Goal: Use online tool/utility: Utilize a website feature to perform a specific function

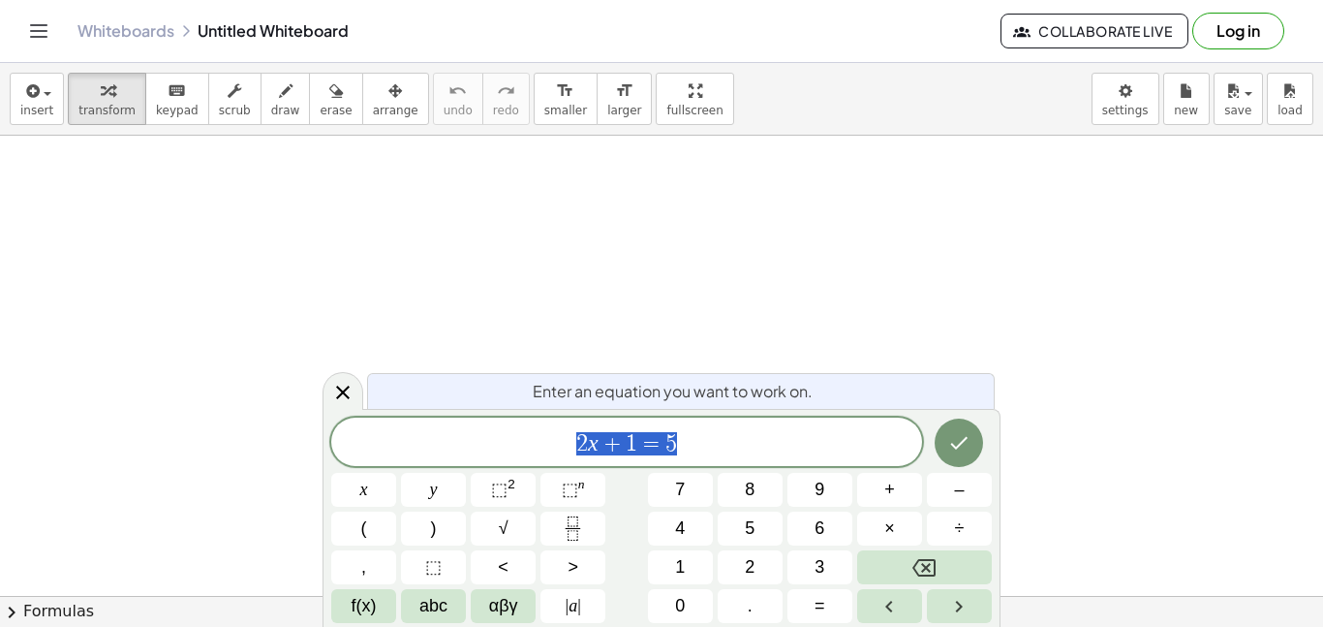
scroll to position [1, 0]
click at [745, 436] on span "2 x + 1 = 5" at bounding box center [626, 443] width 591 height 27
click at [745, 436] on span "2 x + 1 = 5 ​" at bounding box center [626, 443] width 591 height 27
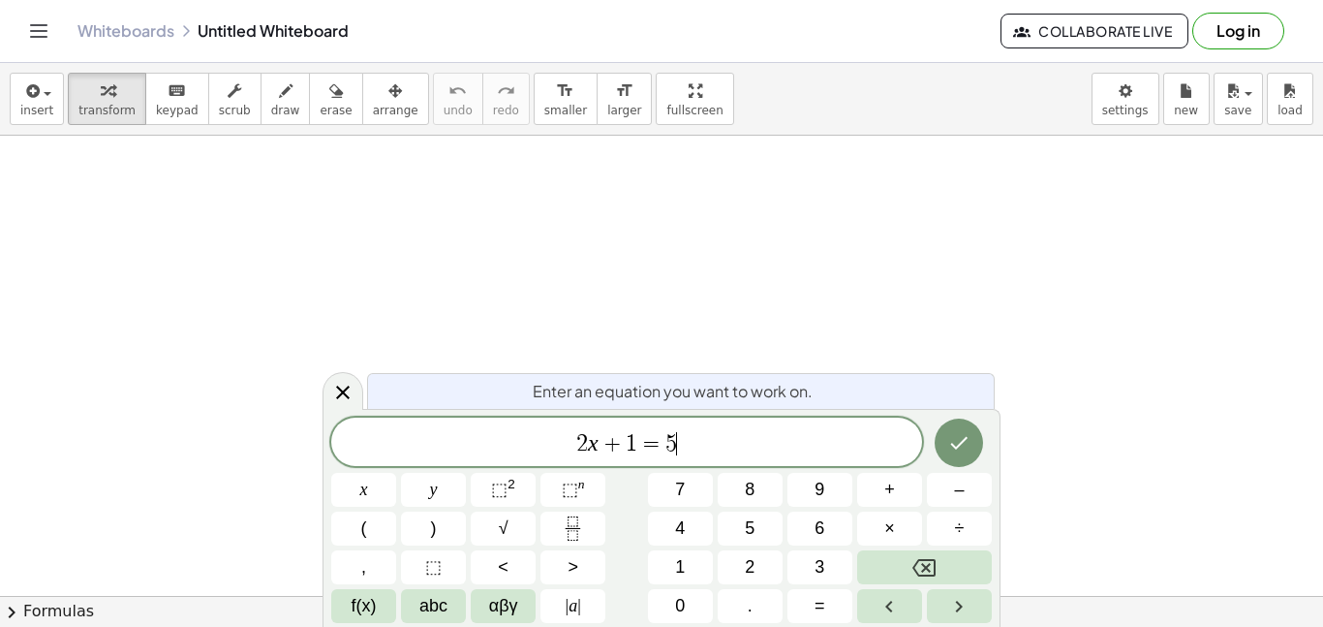
click at [745, 436] on span "2 x + 1 = 5 ​" at bounding box center [626, 443] width 591 height 27
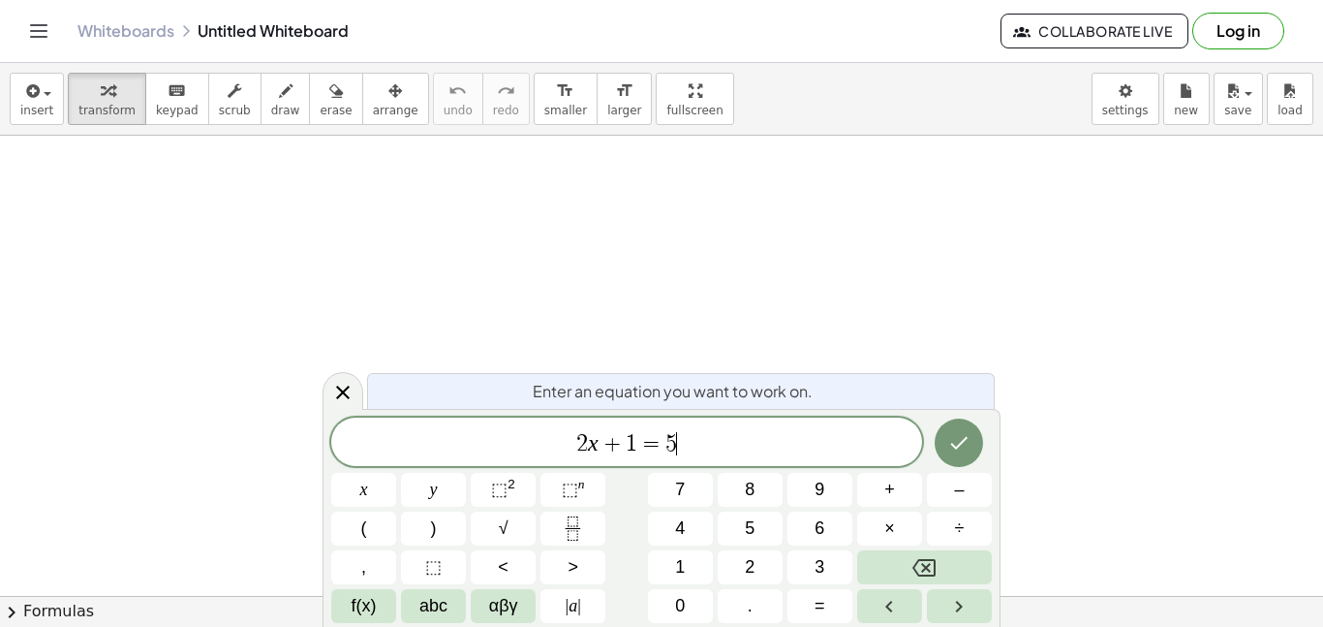
click at [745, 436] on span "2 x + 1 = 5 ​" at bounding box center [626, 443] width 591 height 27
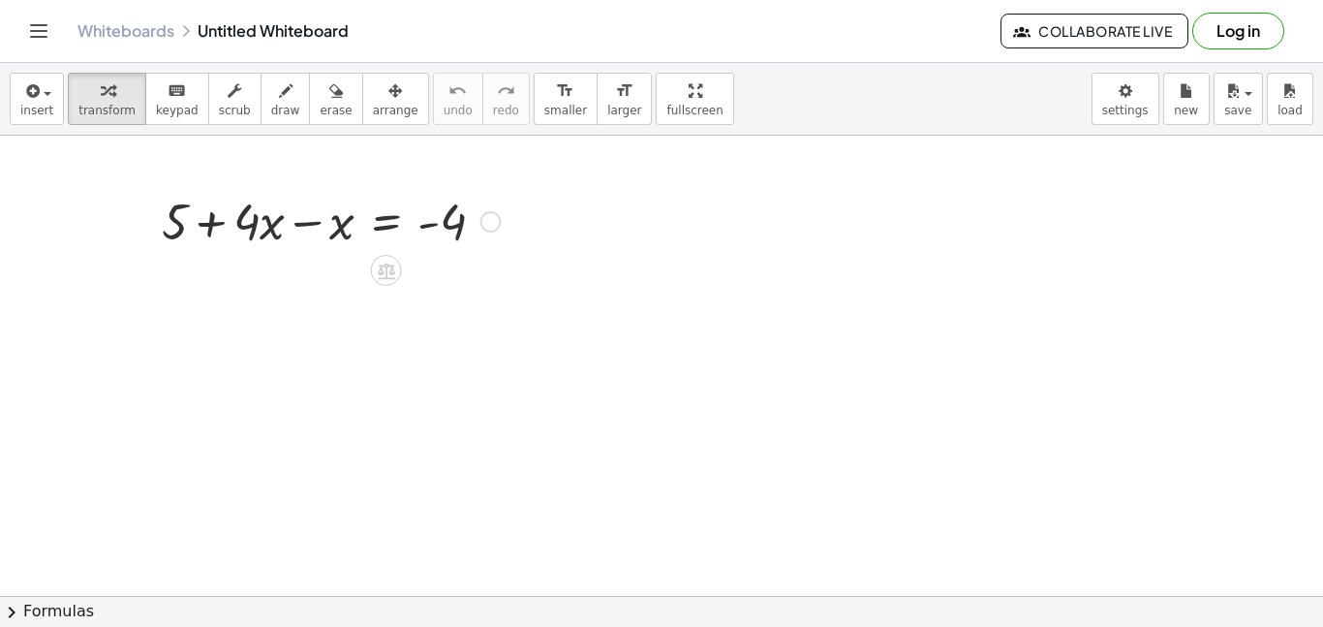
click at [285, 250] on div at bounding box center [331, 220] width 358 height 66
click at [397, 273] on div at bounding box center [386, 270] width 31 height 31
click at [397, 268] on div "×" at bounding box center [386, 270] width 31 height 31
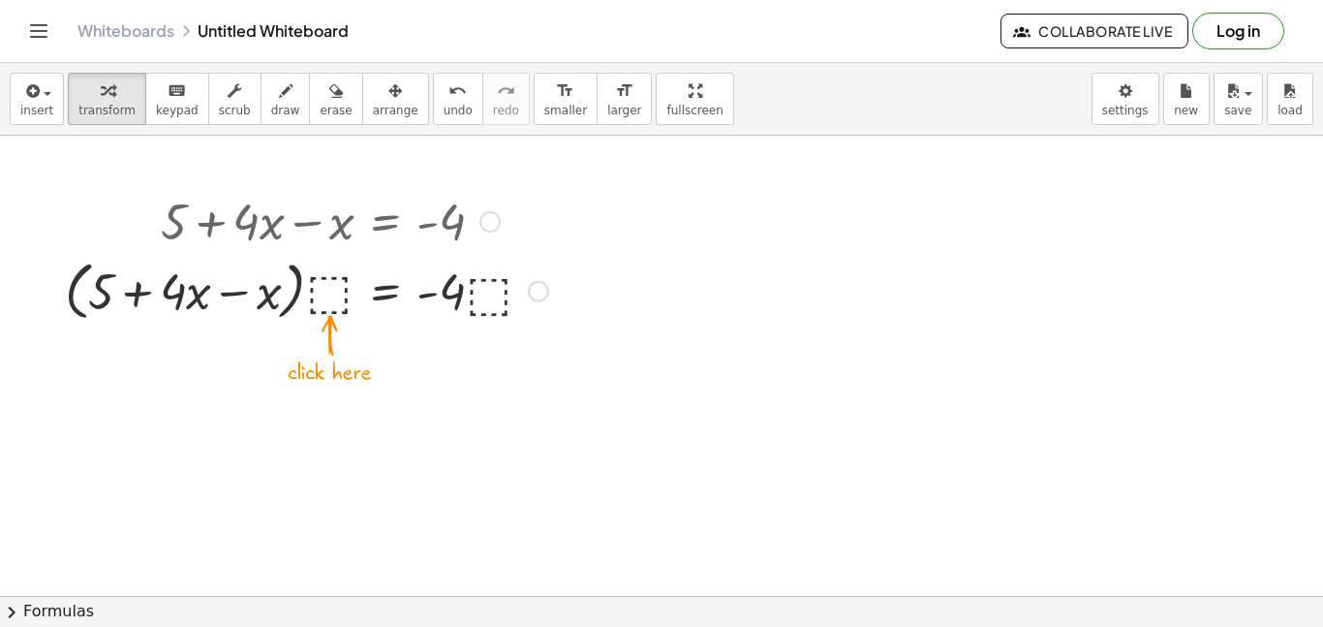
click at [354, 274] on div at bounding box center [306, 290] width 503 height 74
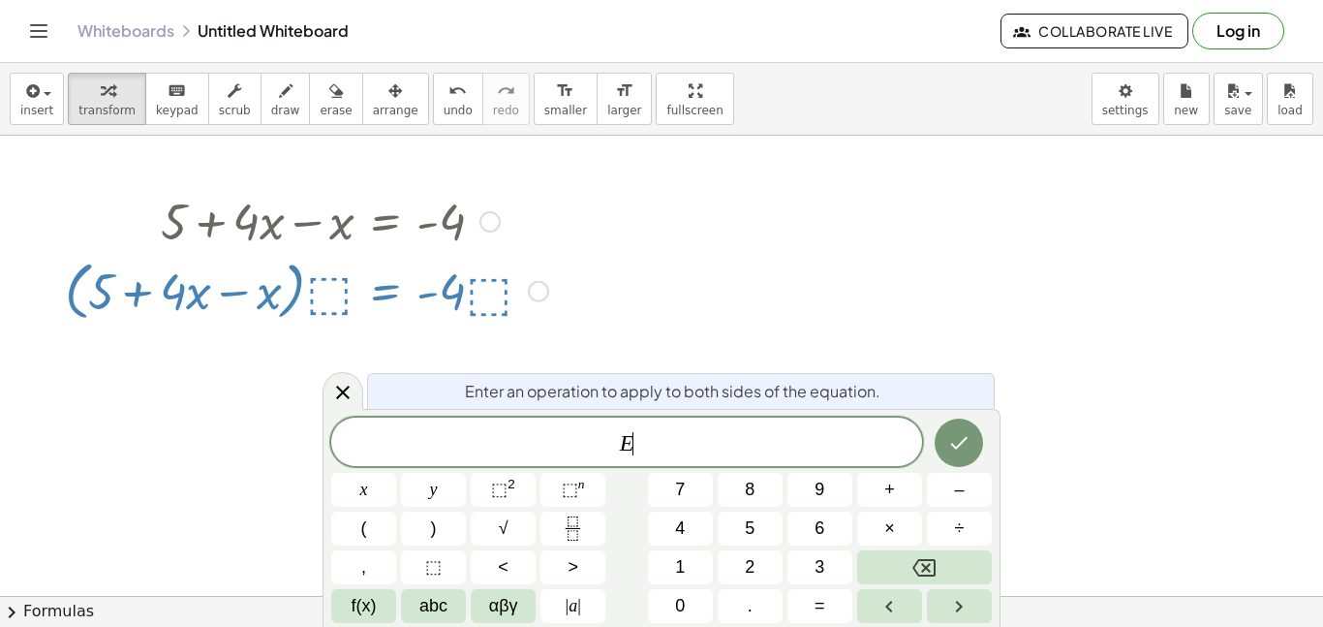
scroll to position [17, 0]
click at [536, 287] on div at bounding box center [538, 291] width 21 height 21
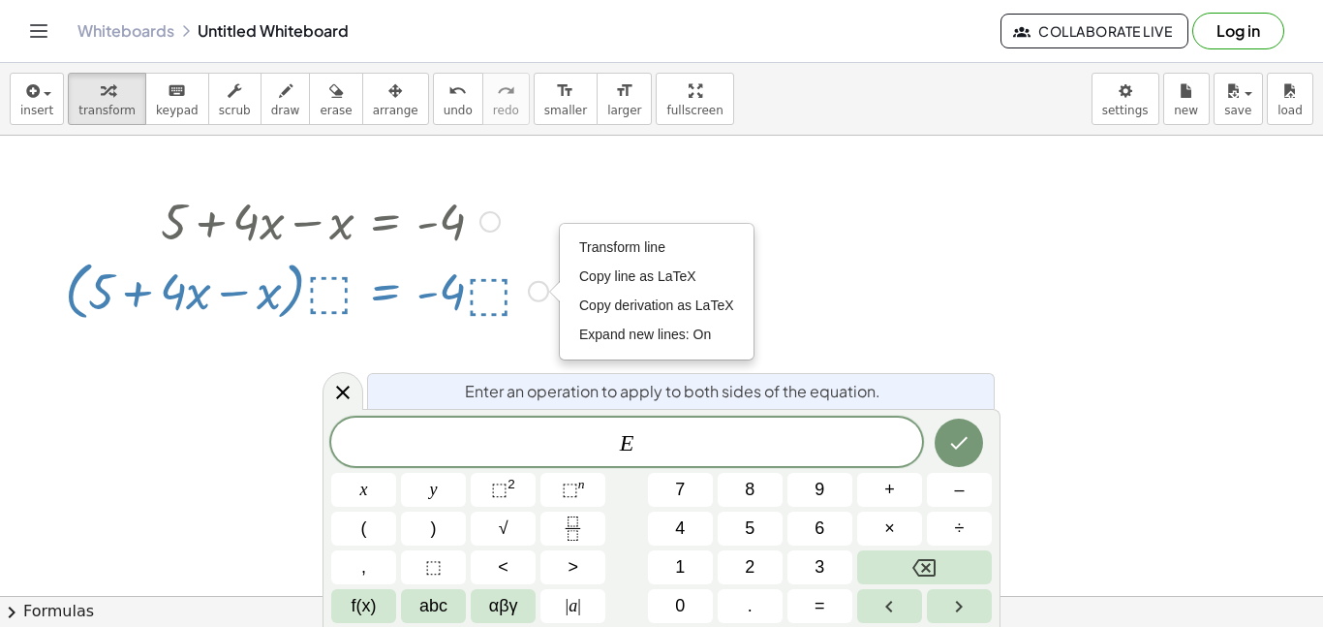
click at [481, 295] on div at bounding box center [306, 290] width 503 height 74
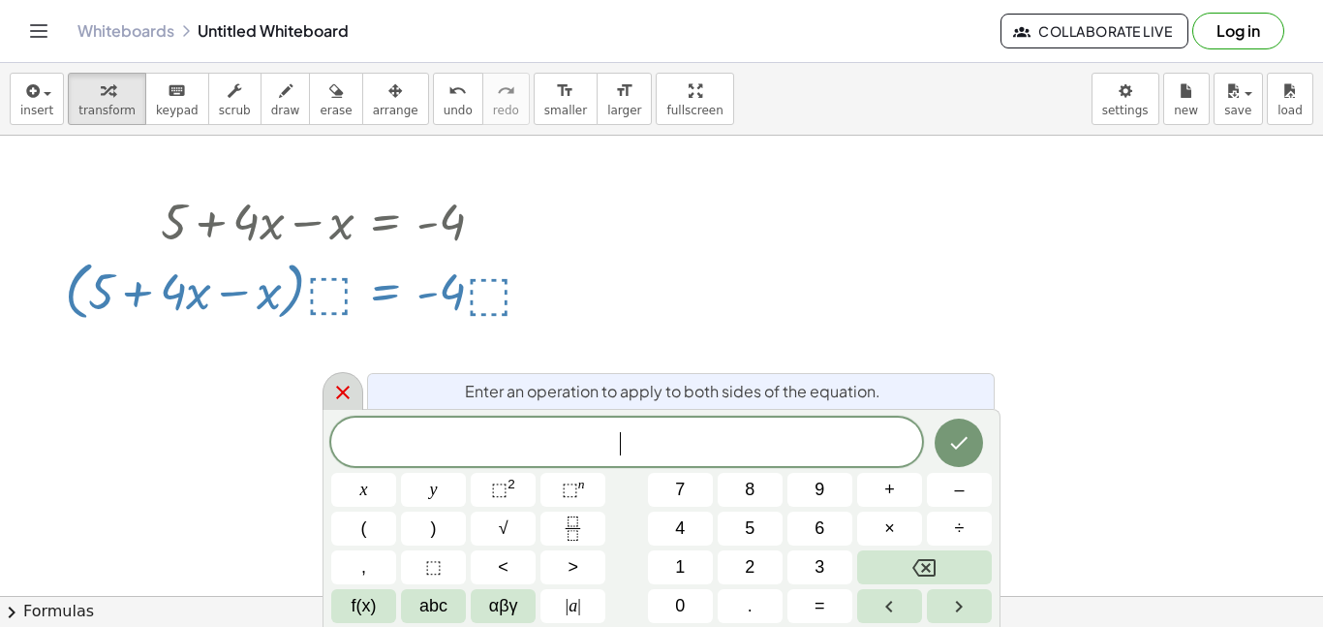
click at [353, 384] on icon at bounding box center [342, 392] width 23 height 23
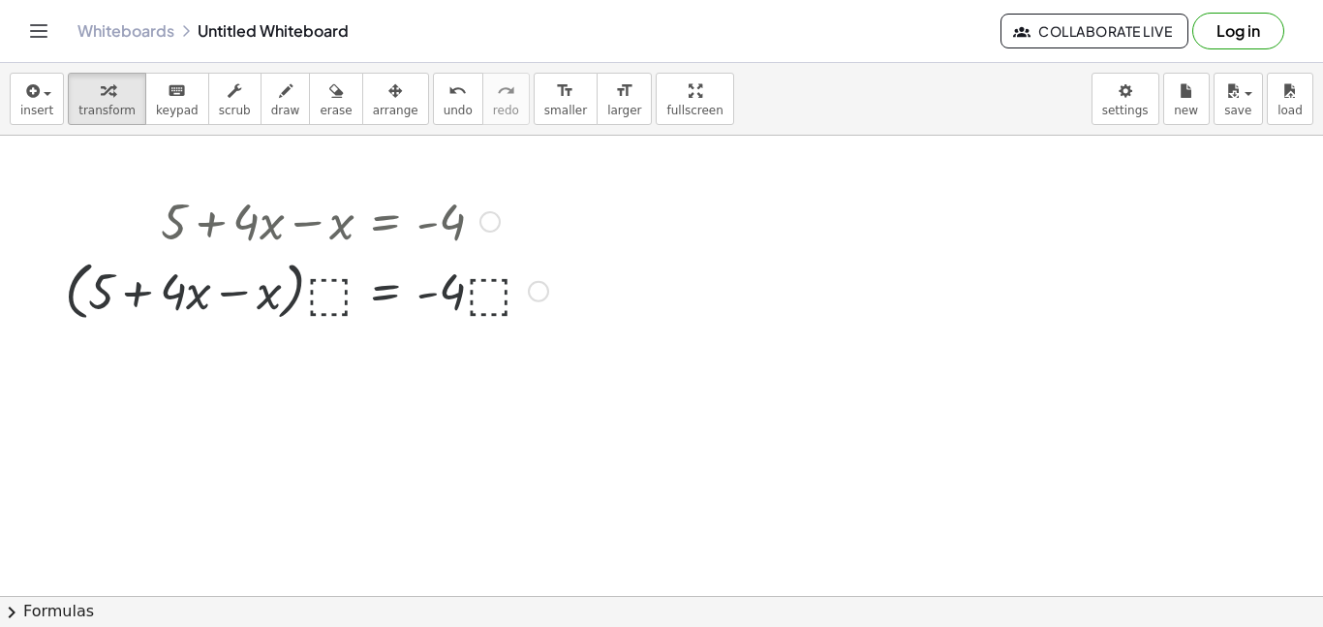
click at [204, 276] on div at bounding box center [306, 290] width 503 height 74
drag, startPoint x: 201, startPoint y: 287, endPoint x: 324, endPoint y: 311, distance: 125.4
click at [324, 311] on div at bounding box center [306, 290] width 503 height 74
drag, startPoint x: 26, startPoint y: 237, endPoint x: 572, endPoint y: 358, distance: 559.5
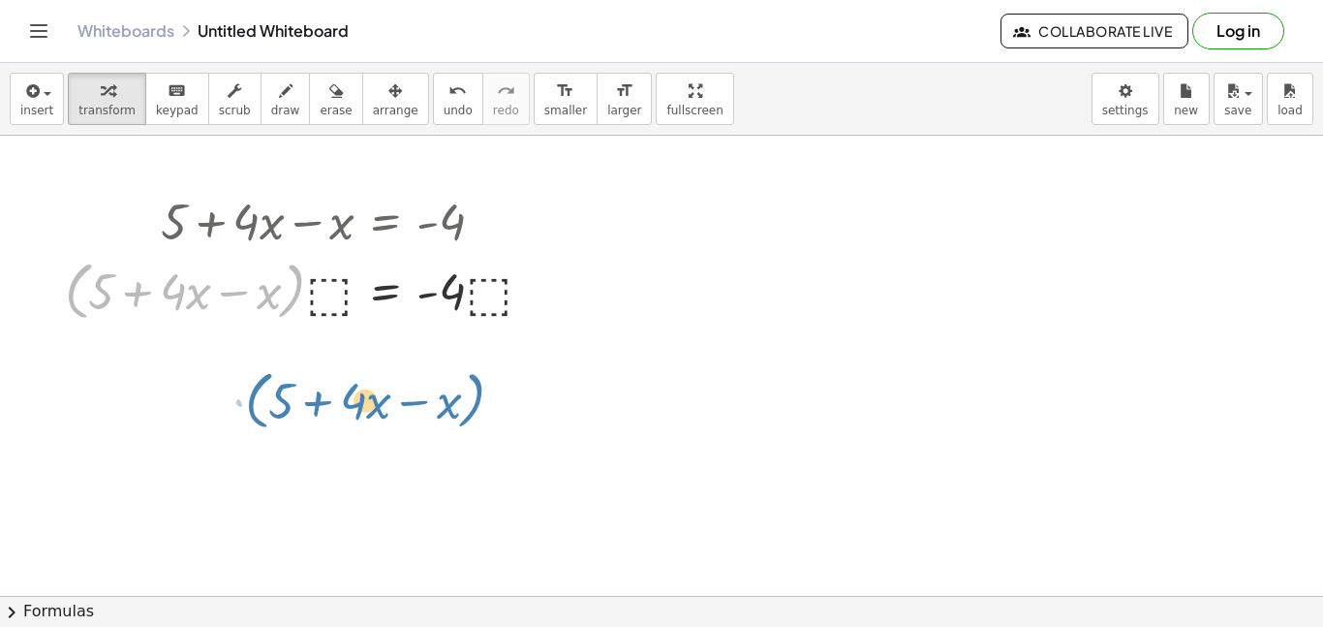
drag, startPoint x: 88, startPoint y: 284, endPoint x: 579, endPoint y: 443, distance: 516.1
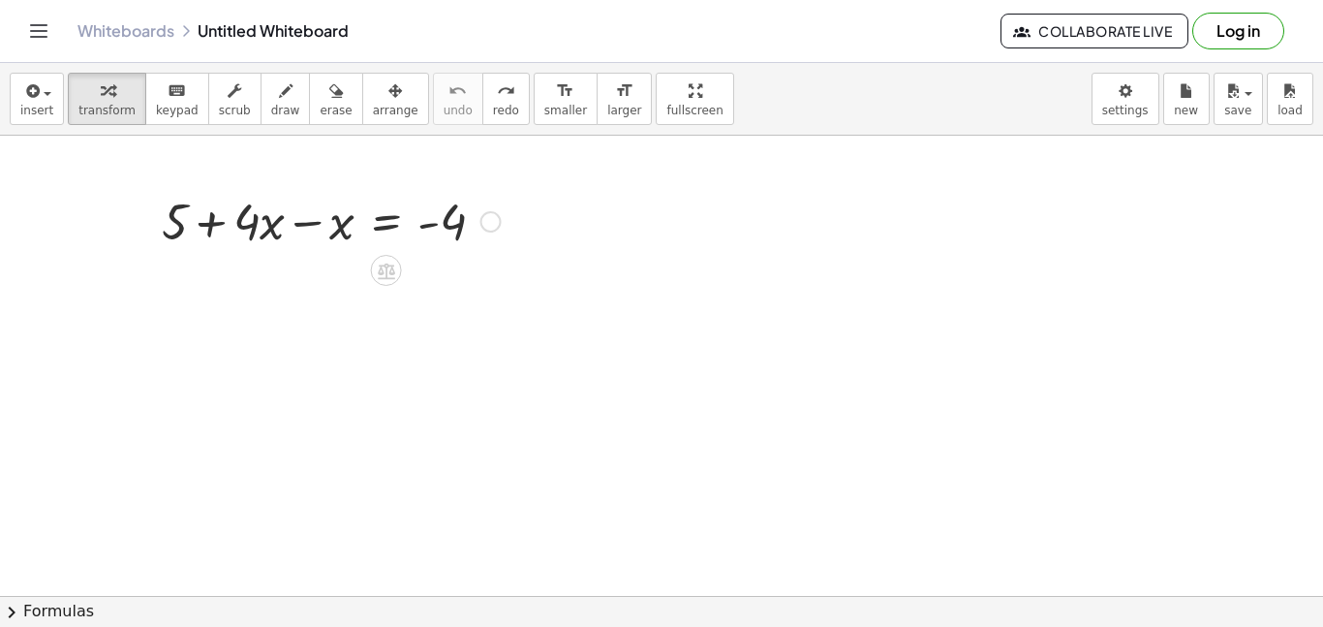
click at [358, 220] on div at bounding box center [331, 220] width 358 height 66
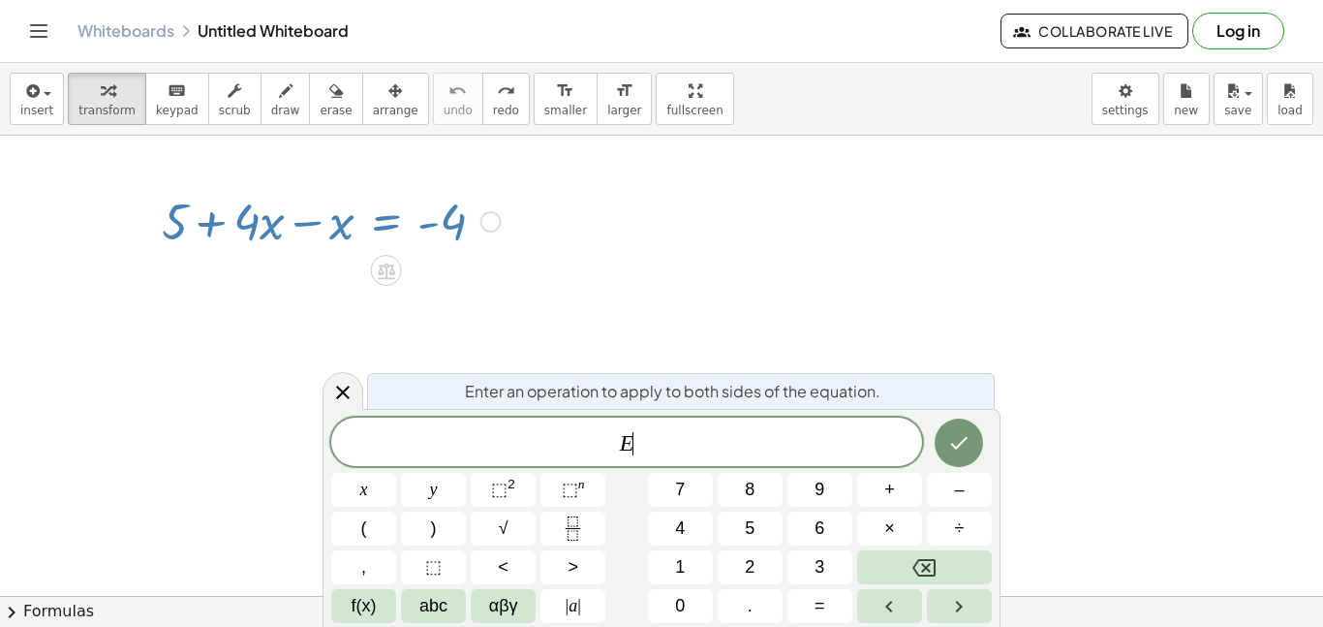
scroll to position [18, 0]
click at [493, 215] on div at bounding box center [490, 221] width 21 height 21
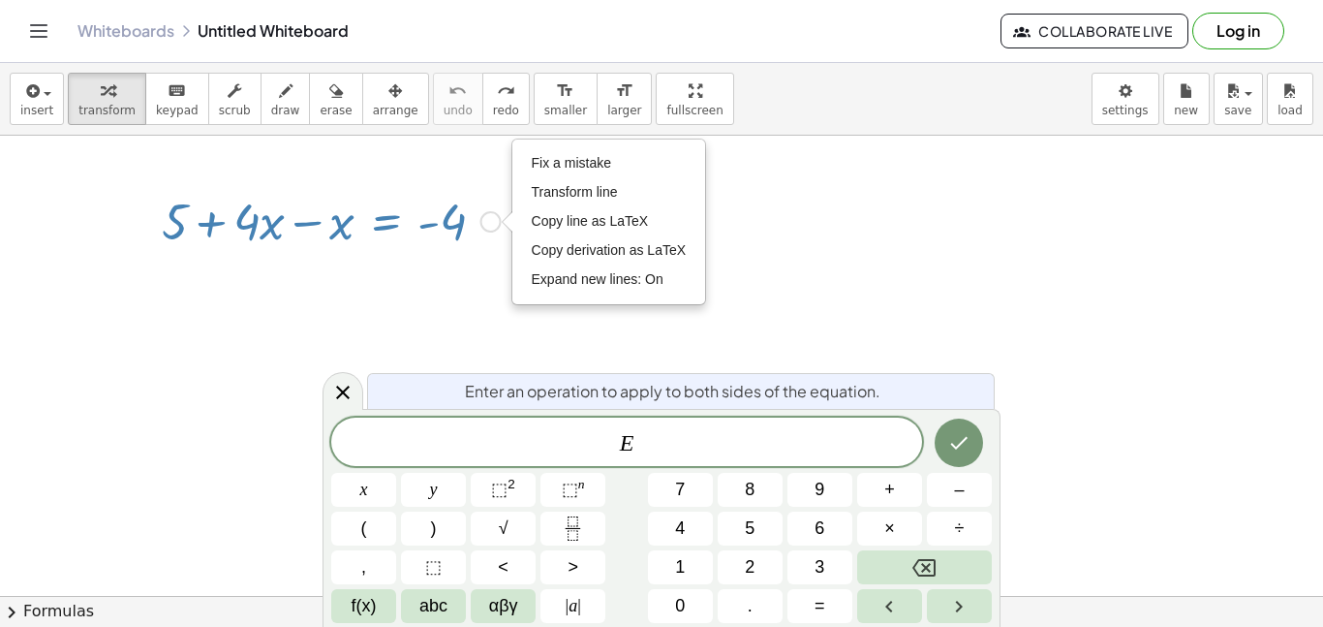
click at [493, 215] on div "Fix a mistake Transform line Copy line as LaTeX Copy derivation as LaTeX Expand…" at bounding box center [490, 221] width 21 height 21
click at [469, 254] on div "+ 5 + · 4 · x − x = - 4 Fix a mistake Transform line Copy line as LaTeX Copy de…" at bounding box center [324, 220] width 383 height 76
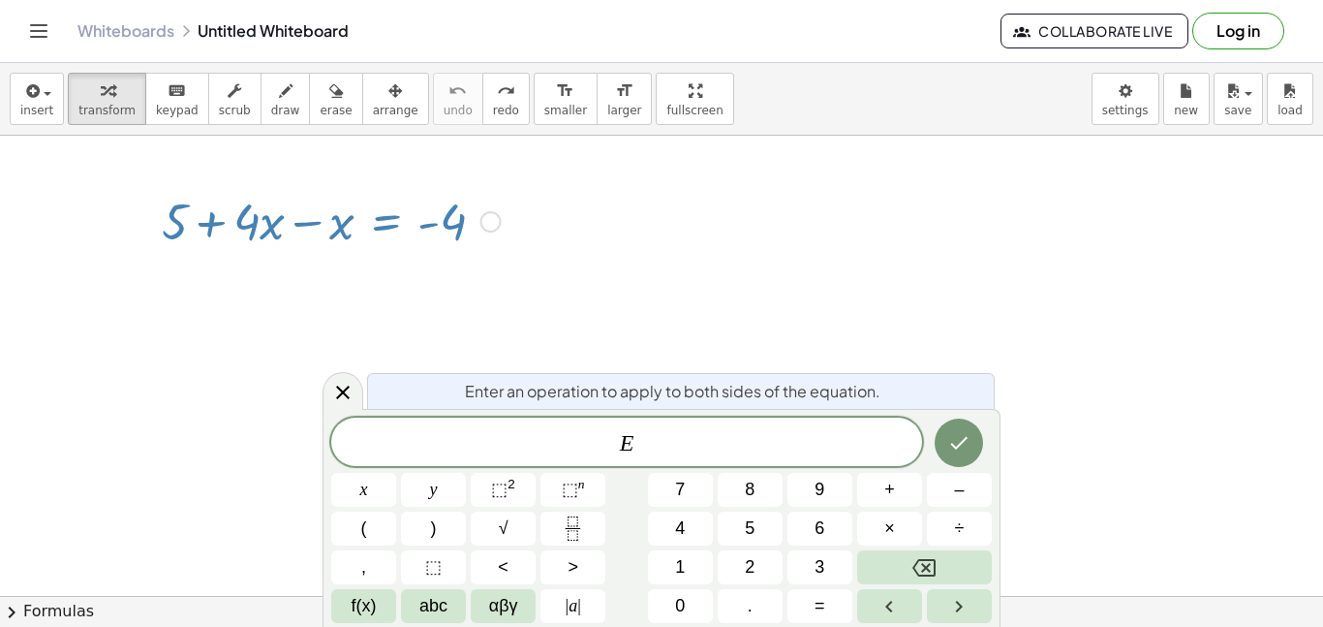
click at [318, 215] on div at bounding box center [331, 220] width 358 height 66
click at [323, 224] on div at bounding box center [331, 220] width 358 height 66
click at [356, 391] on div at bounding box center [343, 391] width 41 height 38
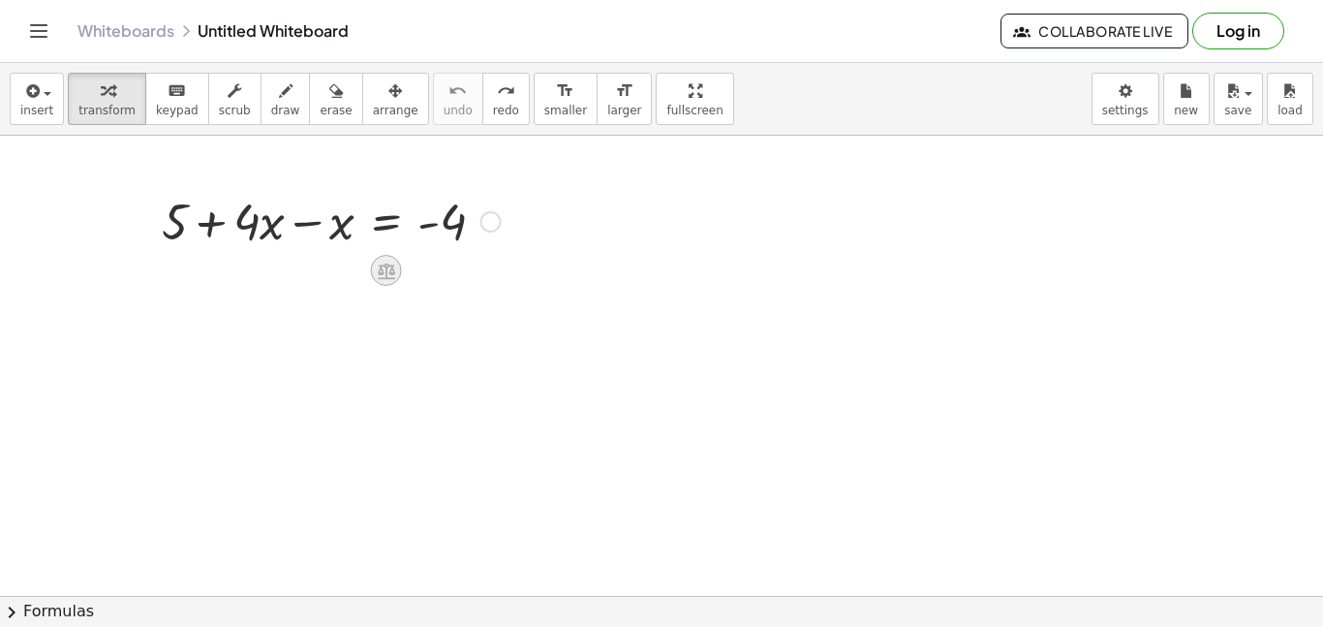
click at [377, 268] on icon at bounding box center [386, 271] width 20 height 20
click at [303, 276] on span "+" at bounding box center [309, 271] width 12 height 28
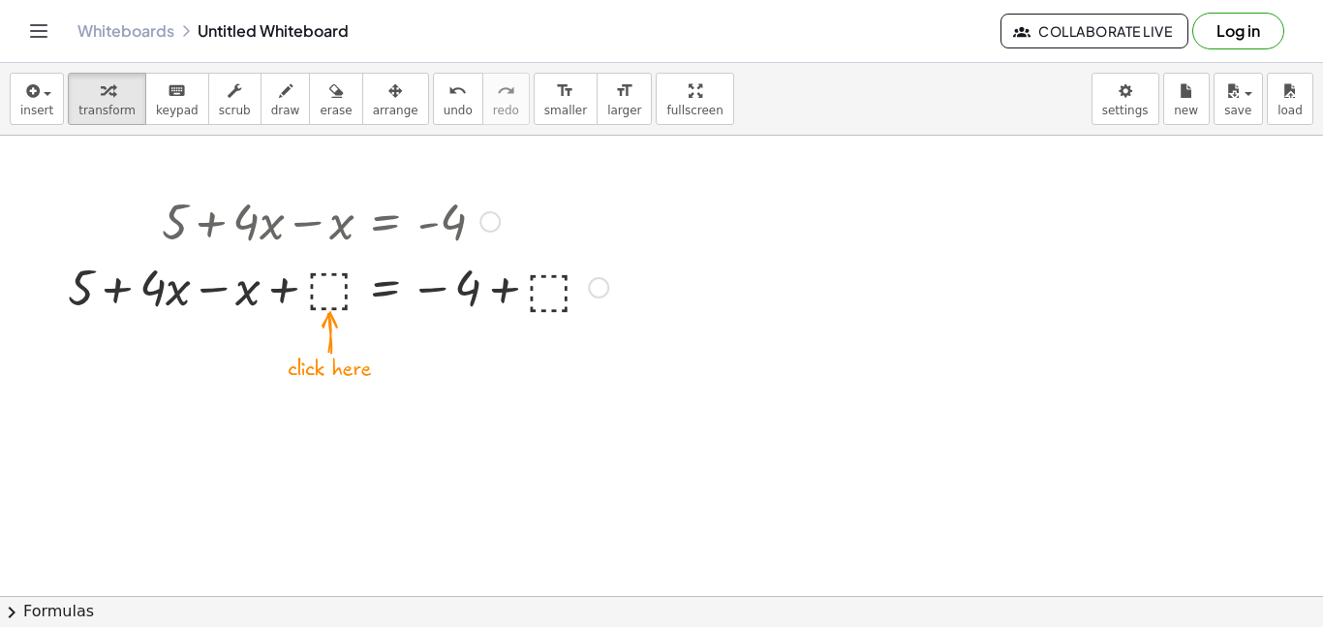
click at [346, 276] on div at bounding box center [338, 286] width 560 height 66
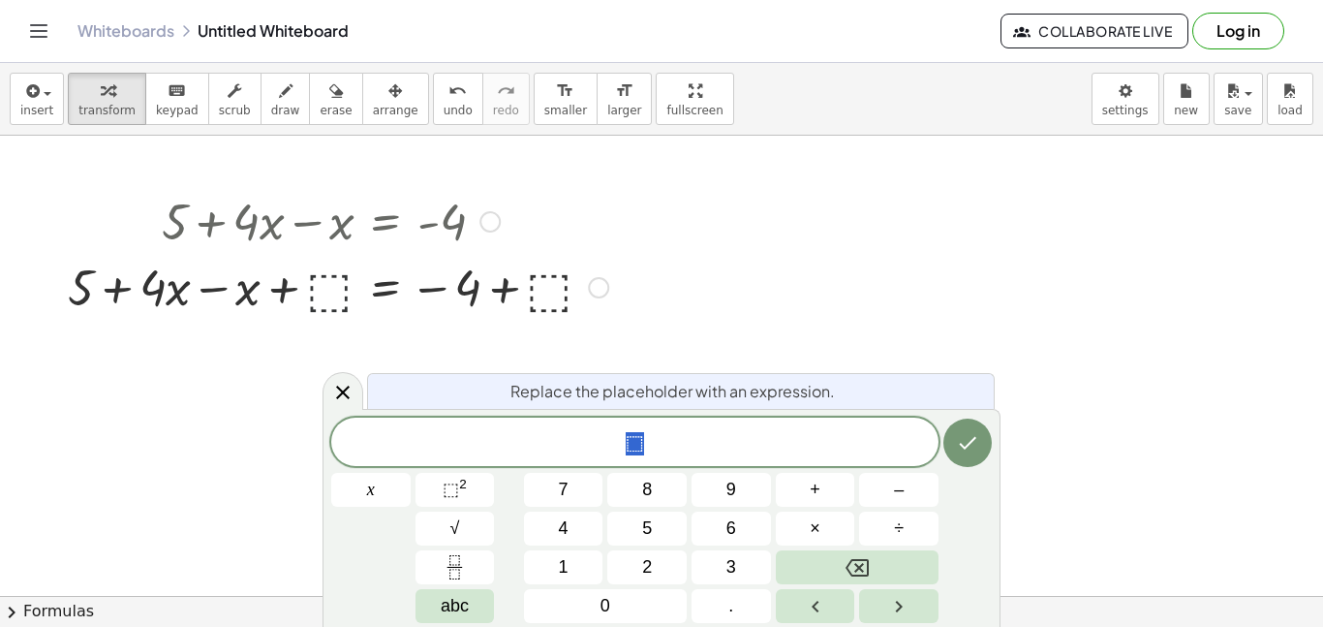
scroll to position [19, 0]
click at [121, 288] on div at bounding box center [338, 286] width 560 height 66
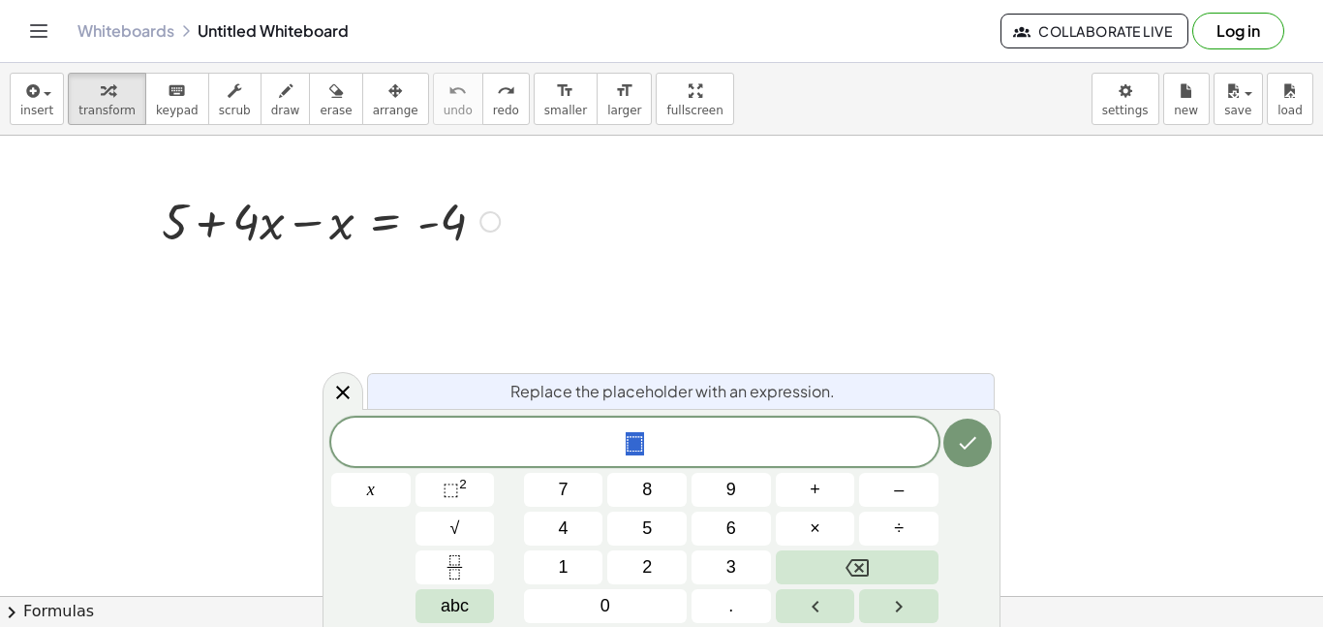
click at [497, 232] on div at bounding box center [338, 220] width 560 height 66
click at [491, 228] on div at bounding box center [489, 221] width 21 height 21
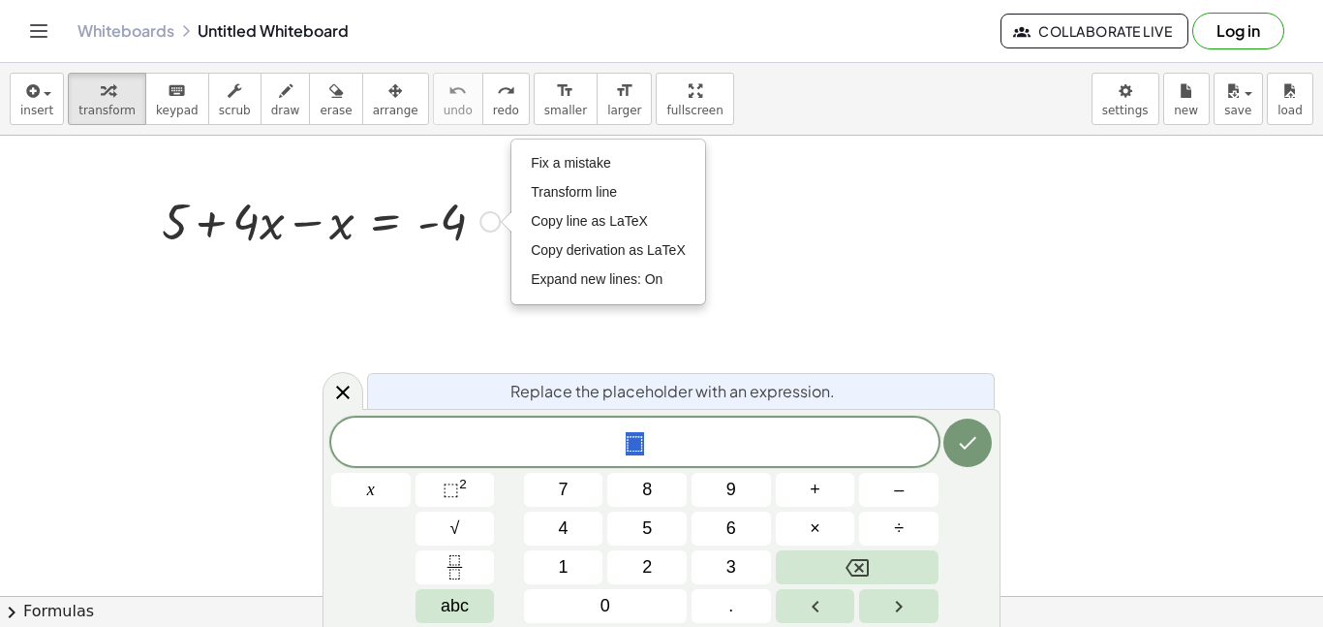
click at [486, 217] on div "Fix a mistake Transform line Copy line as LaTeX Copy derivation as LaTeX Expand…" at bounding box center [489, 221] width 21 height 21
click at [354, 386] on div at bounding box center [343, 391] width 41 height 38
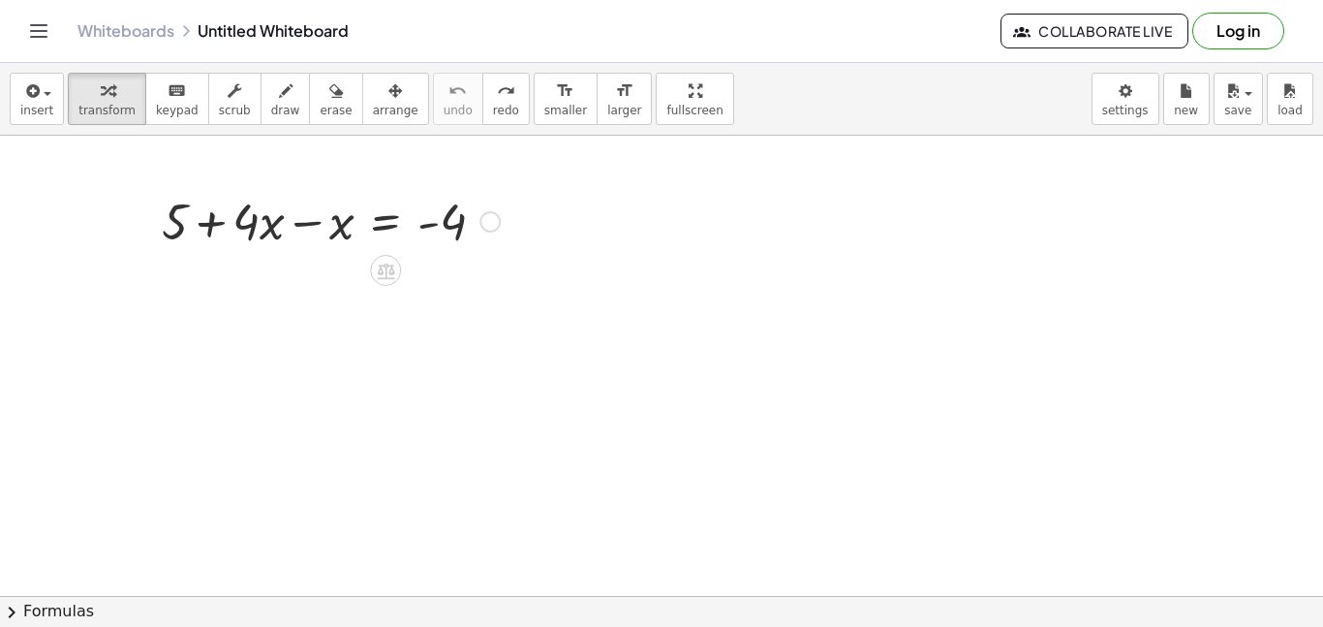
click at [491, 217] on div "Fix a mistake Transform line Copy line as LaTeX Copy derivation as LaTeX Expand…" at bounding box center [489, 221] width 21 height 21
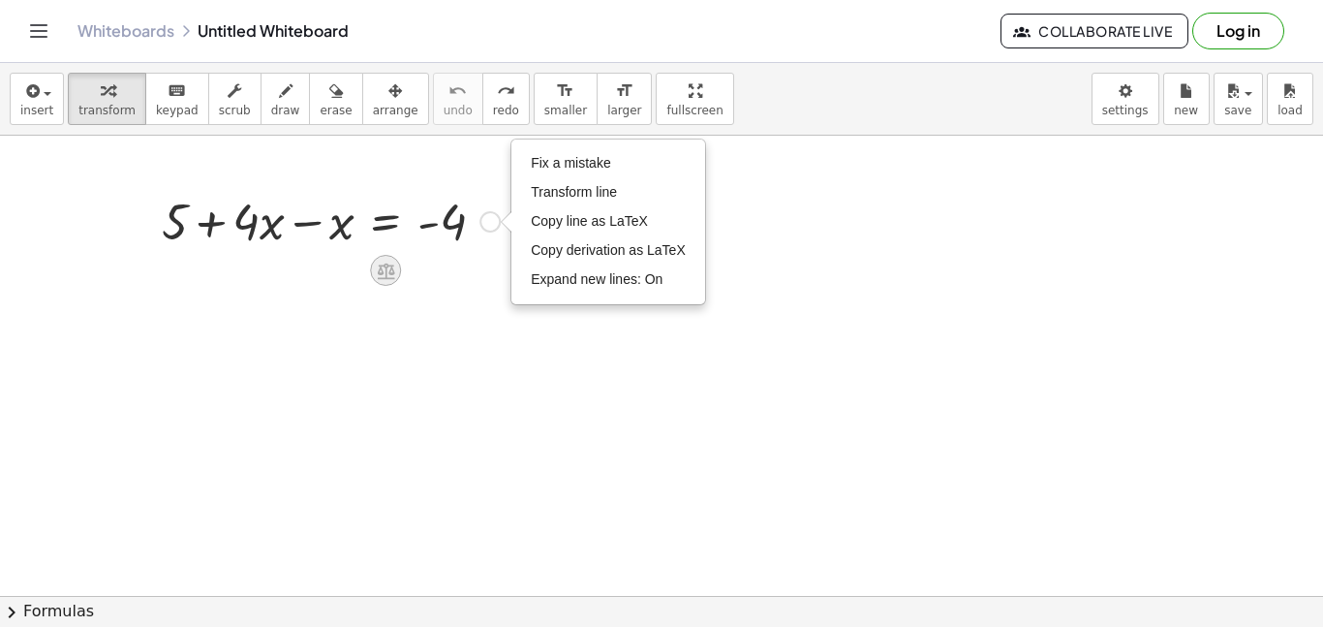
click at [385, 273] on icon at bounding box center [385, 270] width 17 height 16
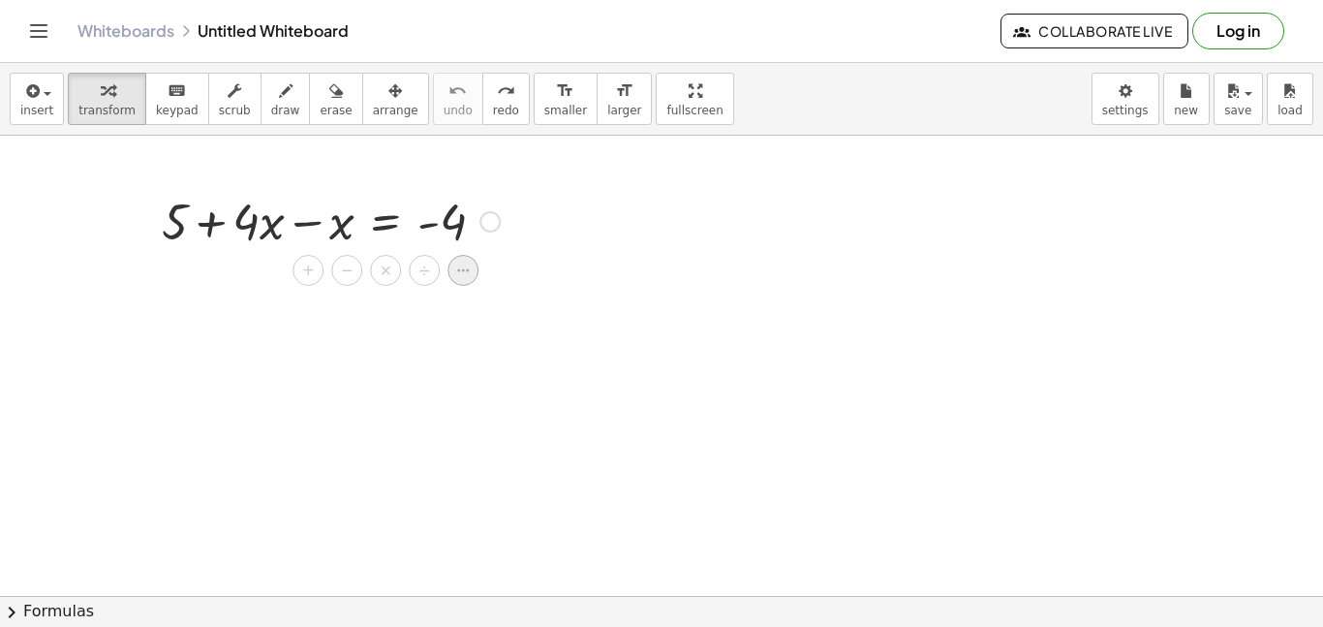
click at [454, 271] on icon at bounding box center [462, 270] width 17 height 17
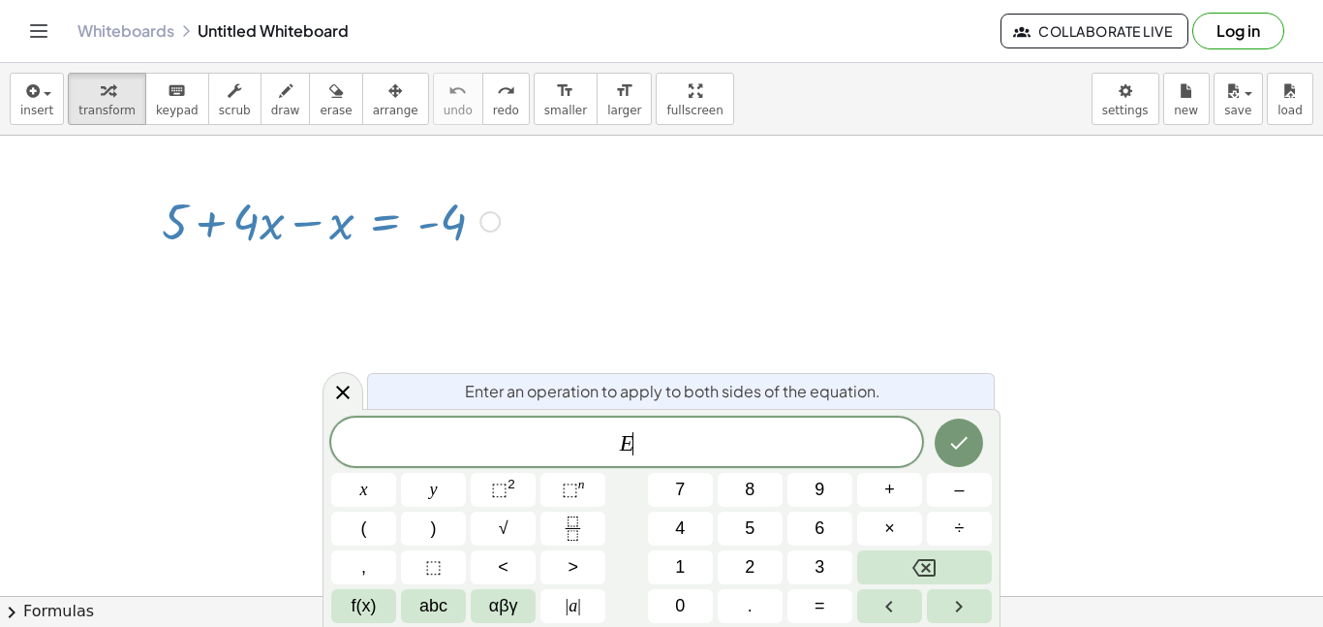
click at [702, 441] on span "E ​" at bounding box center [626, 443] width 591 height 27
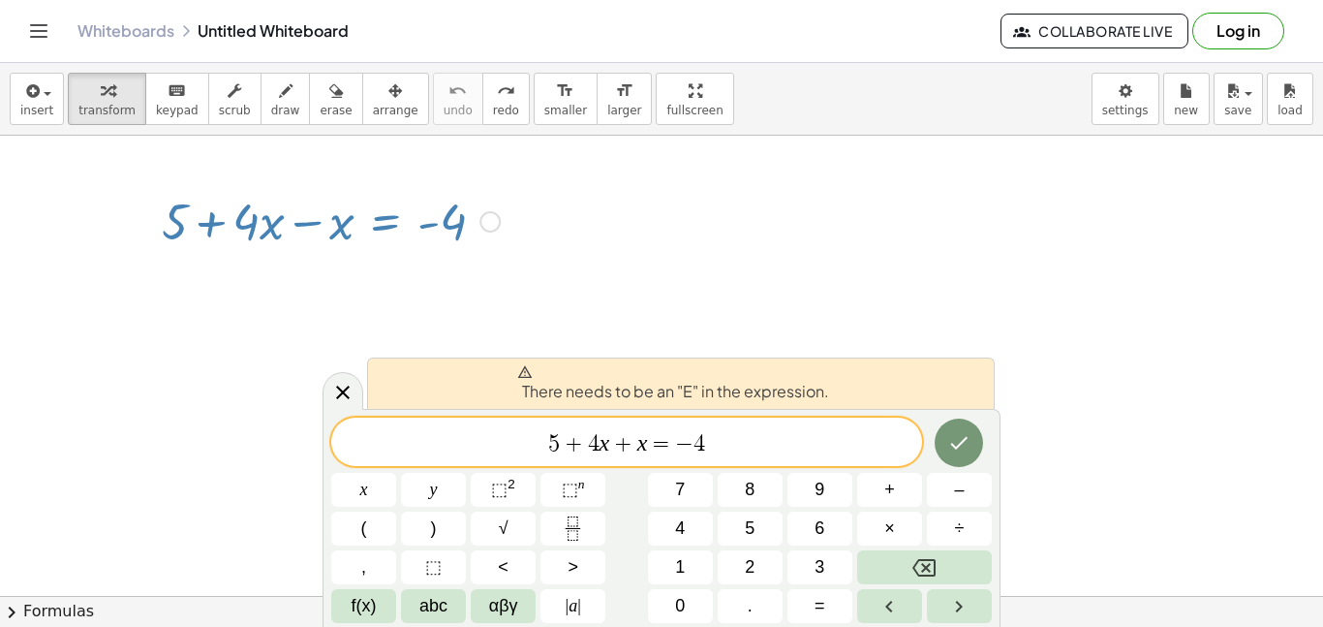
click at [396, 473] on div at bounding box center [363, 490] width 65 height 34
click at [951, 435] on icon "Done" at bounding box center [958, 442] width 23 height 23
click at [641, 440] on var "x" at bounding box center [642, 442] width 11 height 25
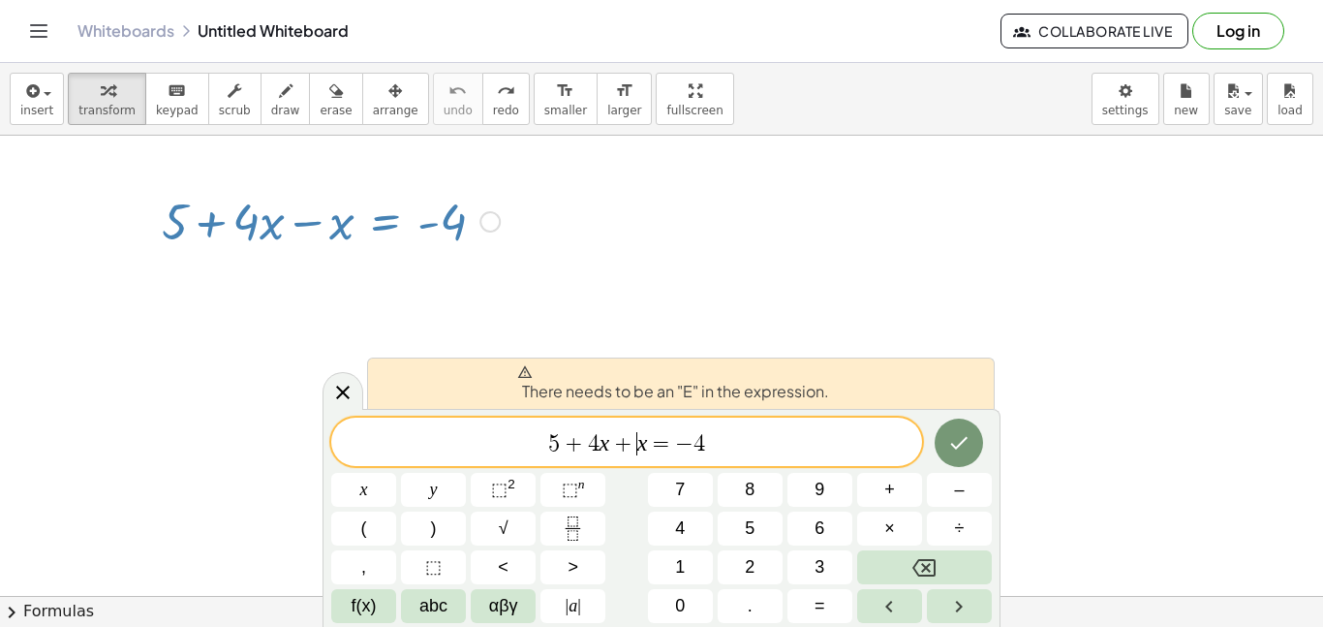
click at [641, 440] on var "x" at bounding box center [642, 442] width 11 height 25
click at [824, 478] on span "9" at bounding box center [820, 490] width 10 height 26
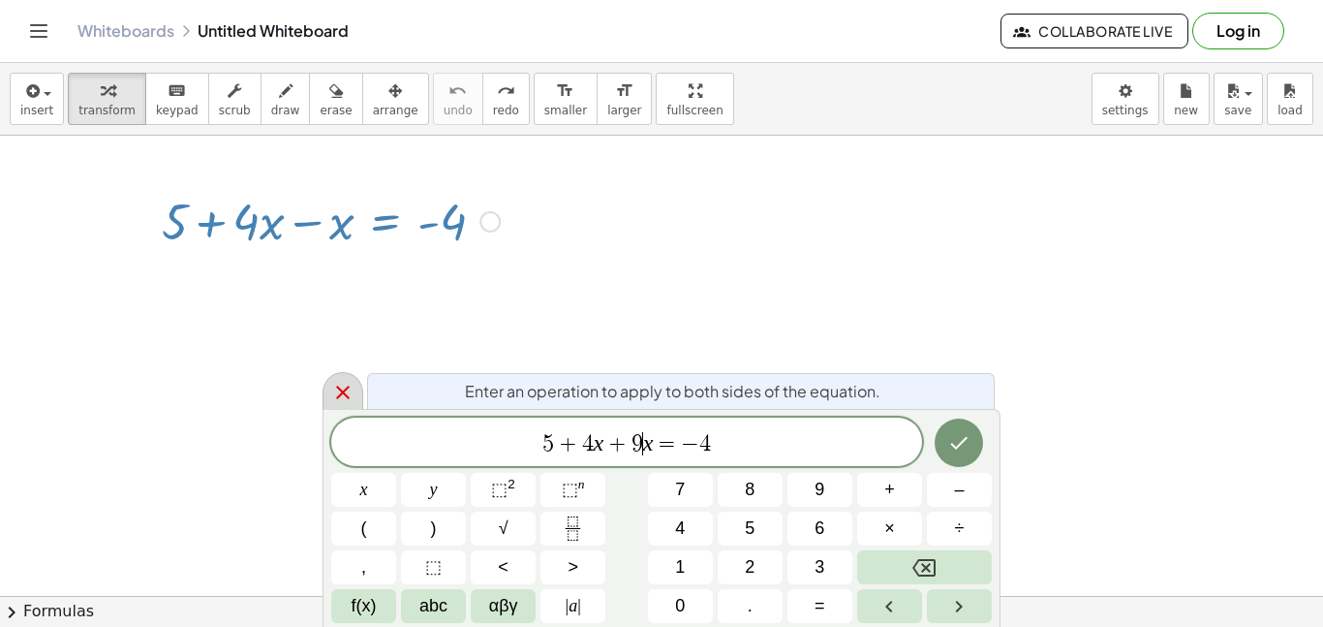
click at [346, 388] on icon at bounding box center [343, 392] width 14 height 14
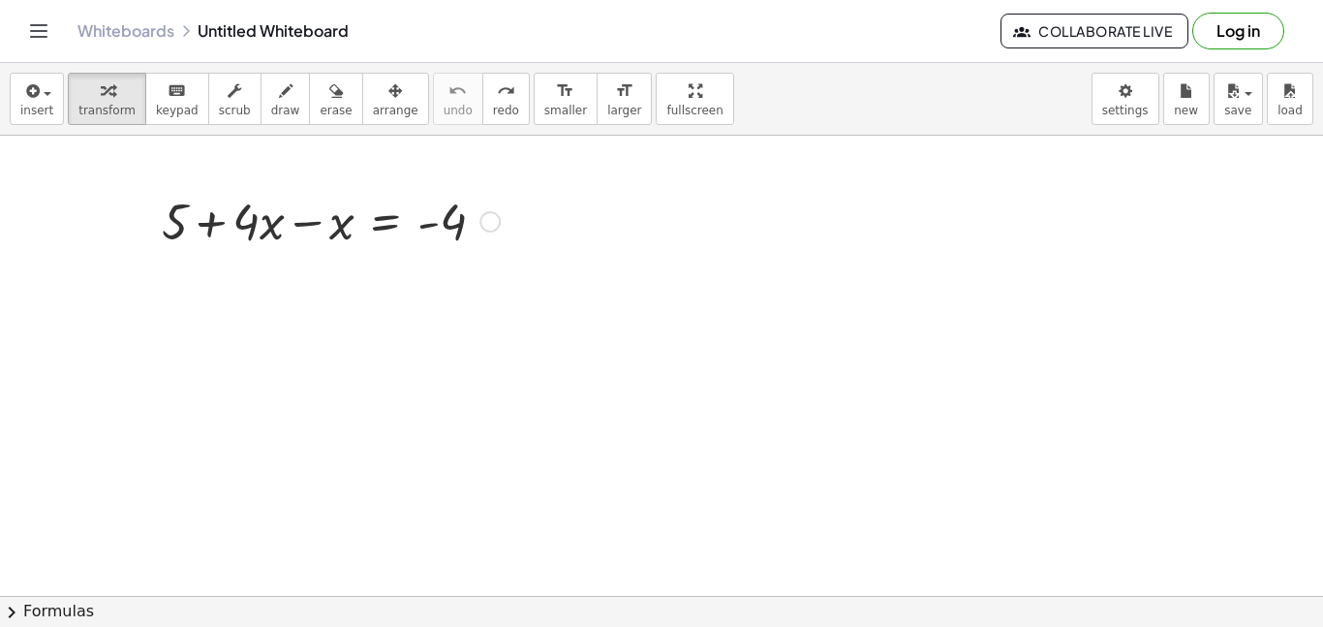
click at [323, 241] on div at bounding box center [338, 220] width 560 height 66
click at [264, 211] on div at bounding box center [304, 220] width 630 height 66
click at [334, 220] on div at bounding box center [304, 220] width 630 height 66
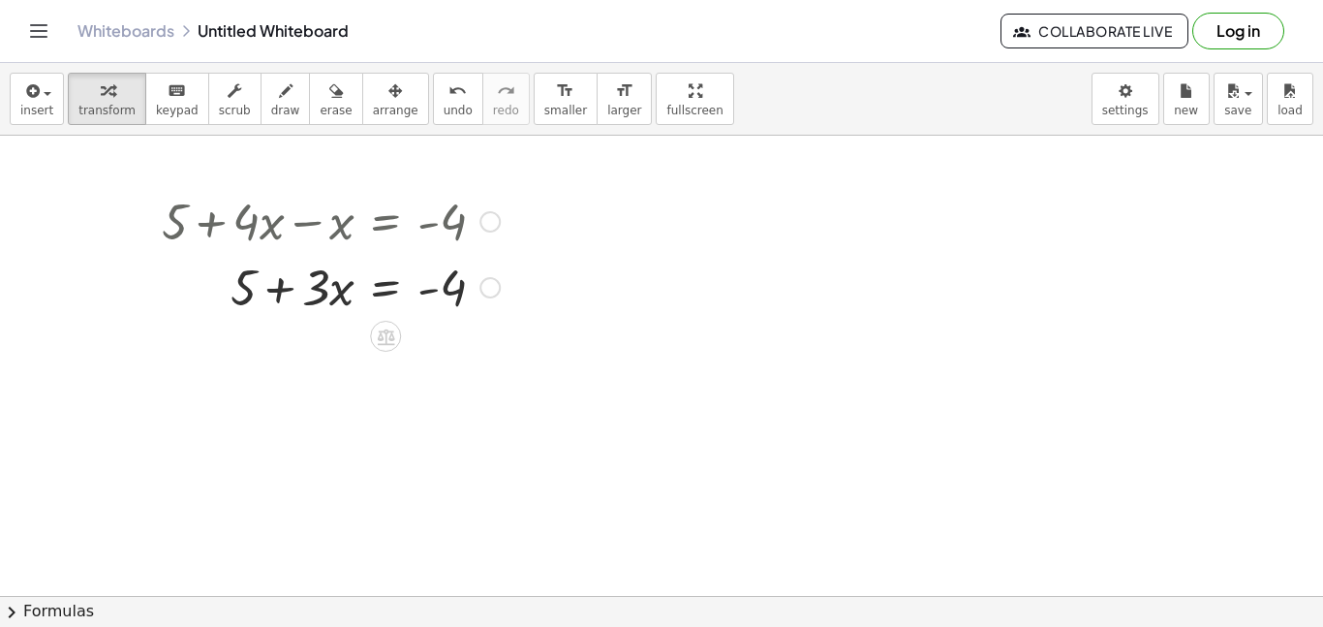
click at [243, 283] on div at bounding box center [338, 286] width 560 height 66
click at [455, 298] on div at bounding box center [338, 286] width 560 height 66
click at [235, 291] on div at bounding box center [338, 286] width 560 height 66
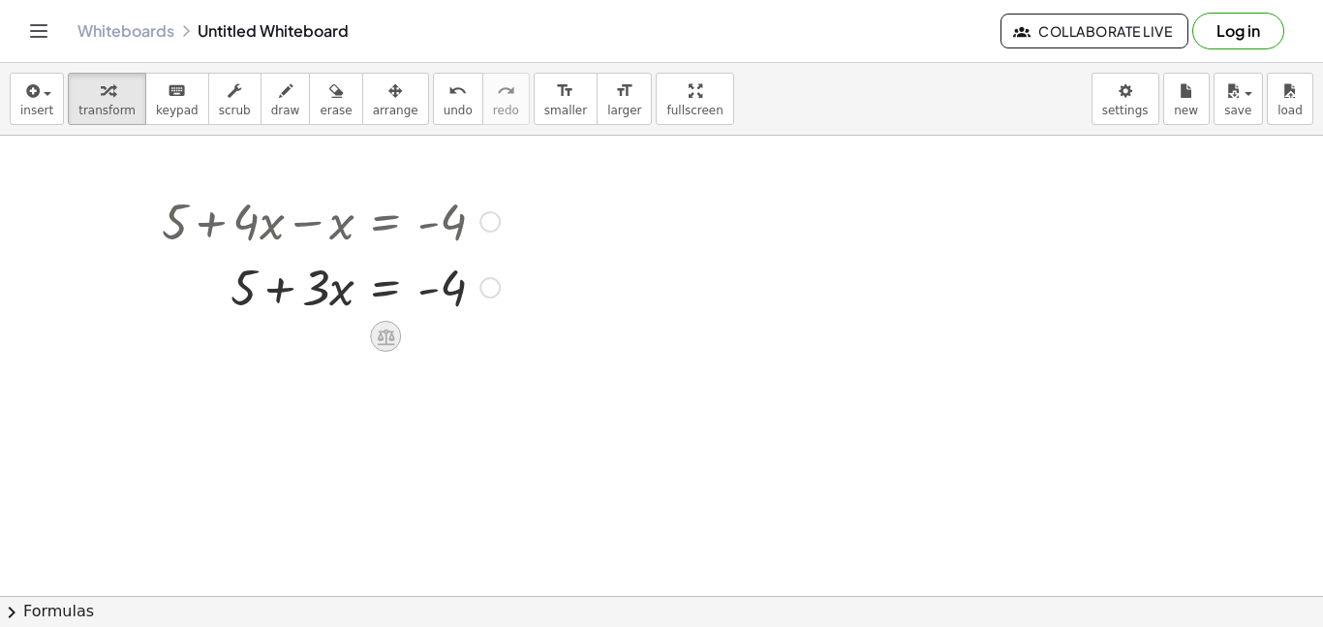
click at [390, 331] on icon at bounding box center [385, 336] width 17 height 16
click at [342, 334] on span "−" at bounding box center [347, 337] width 12 height 28
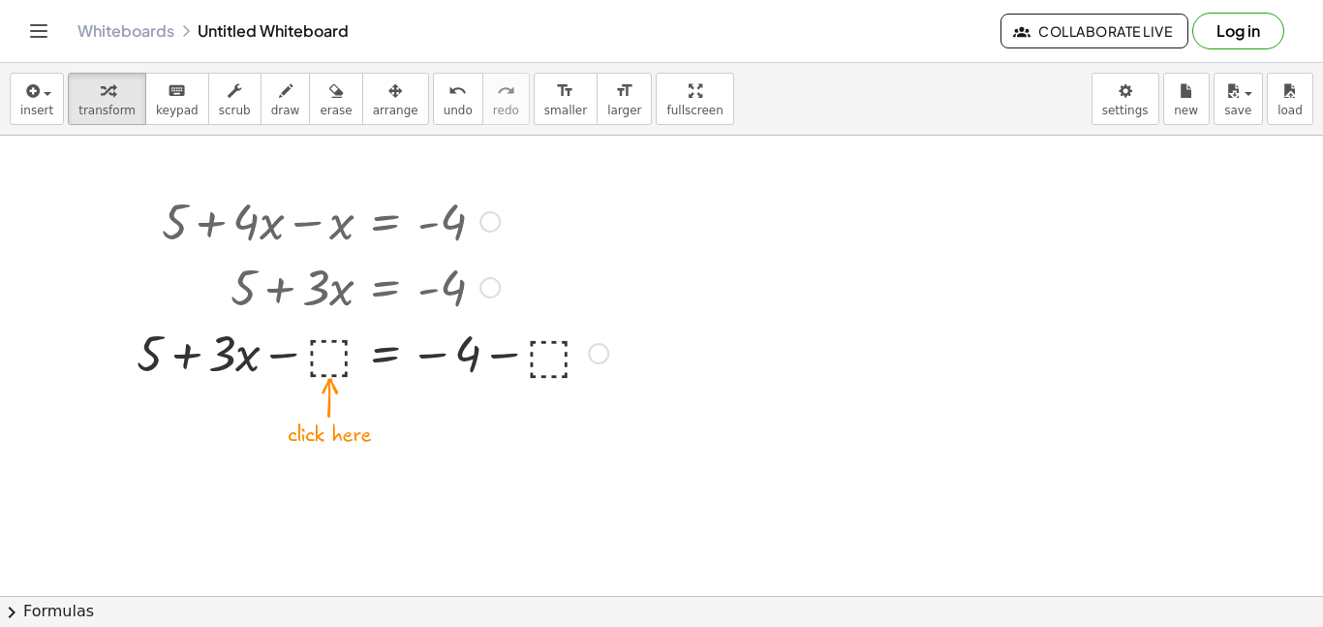
click at [150, 355] on div at bounding box center [338, 352] width 560 height 66
click at [473, 358] on div at bounding box center [338, 352] width 560 height 66
drag, startPoint x: 473, startPoint y: 358, endPoint x: 443, endPoint y: 356, distance: 30.1
click at [443, 356] on div at bounding box center [338, 352] width 560 height 66
drag, startPoint x: 148, startPoint y: 362, endPoint x: 510, endPoint y: 360, distance: 362.2
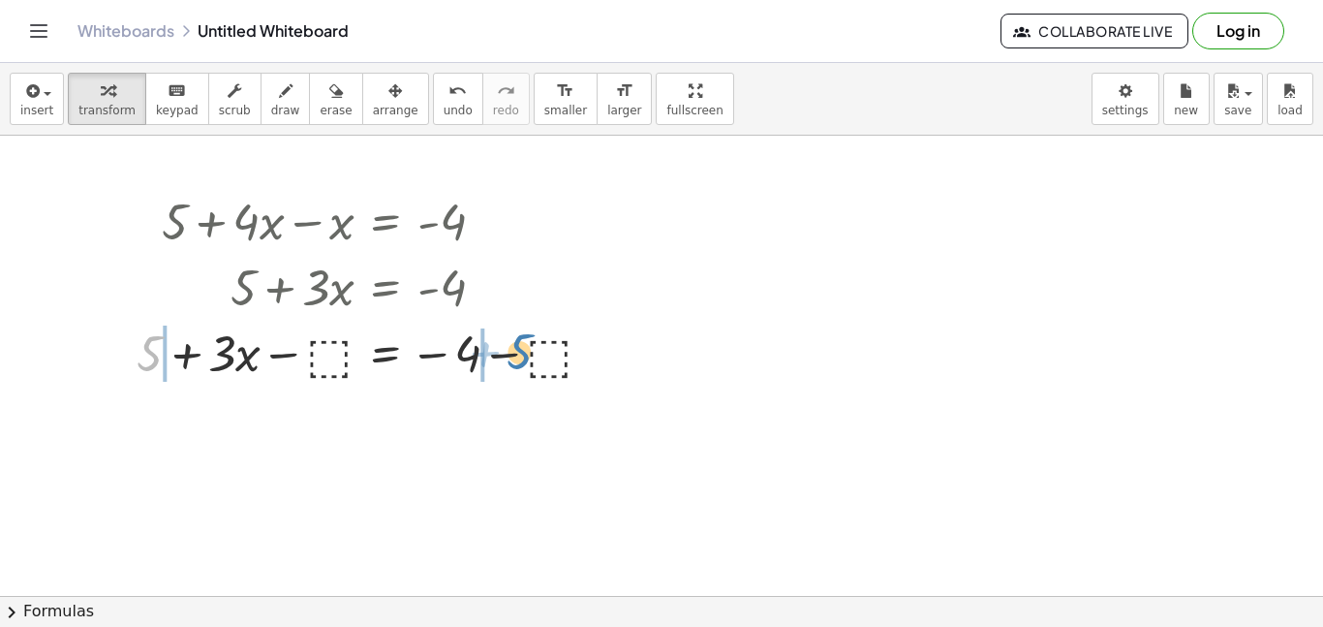
click at [510, 360] on div at bounding box center [338, 352] width 560 height 66
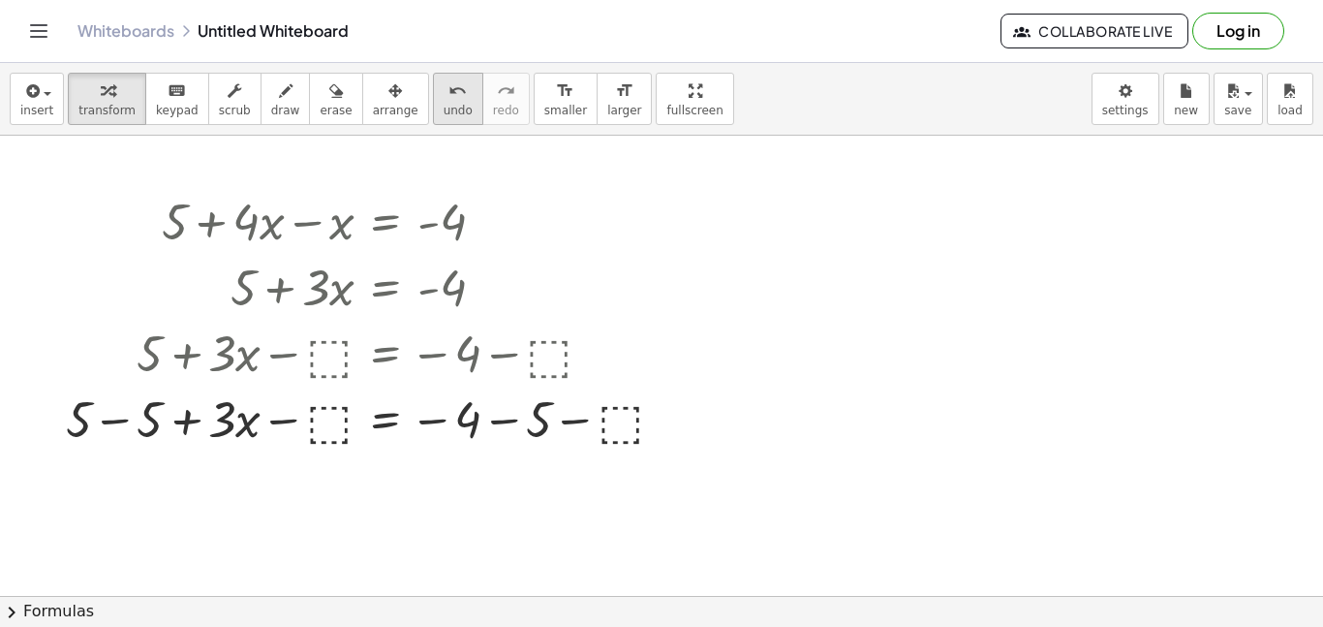
click at [444, 105] on span "undo" at bounding box center [458, 111] width 29 height 14
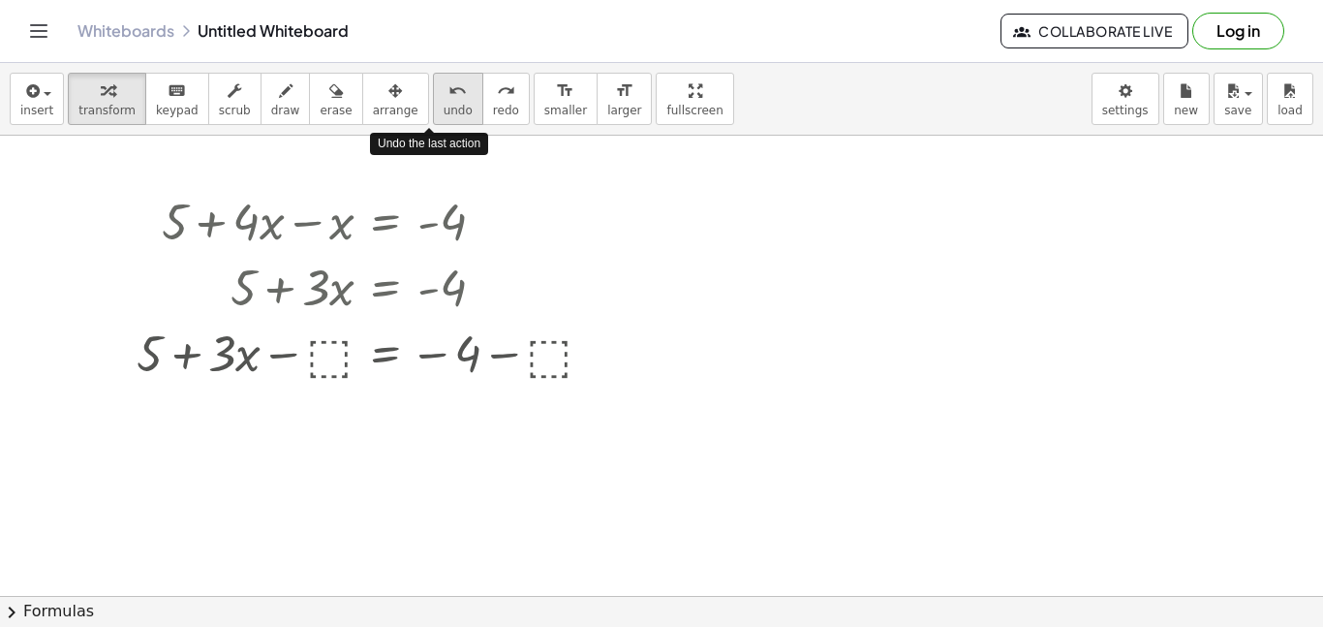
click at [444, 105] on span "undo" at bounding box center [458, 111] width 29 height 14
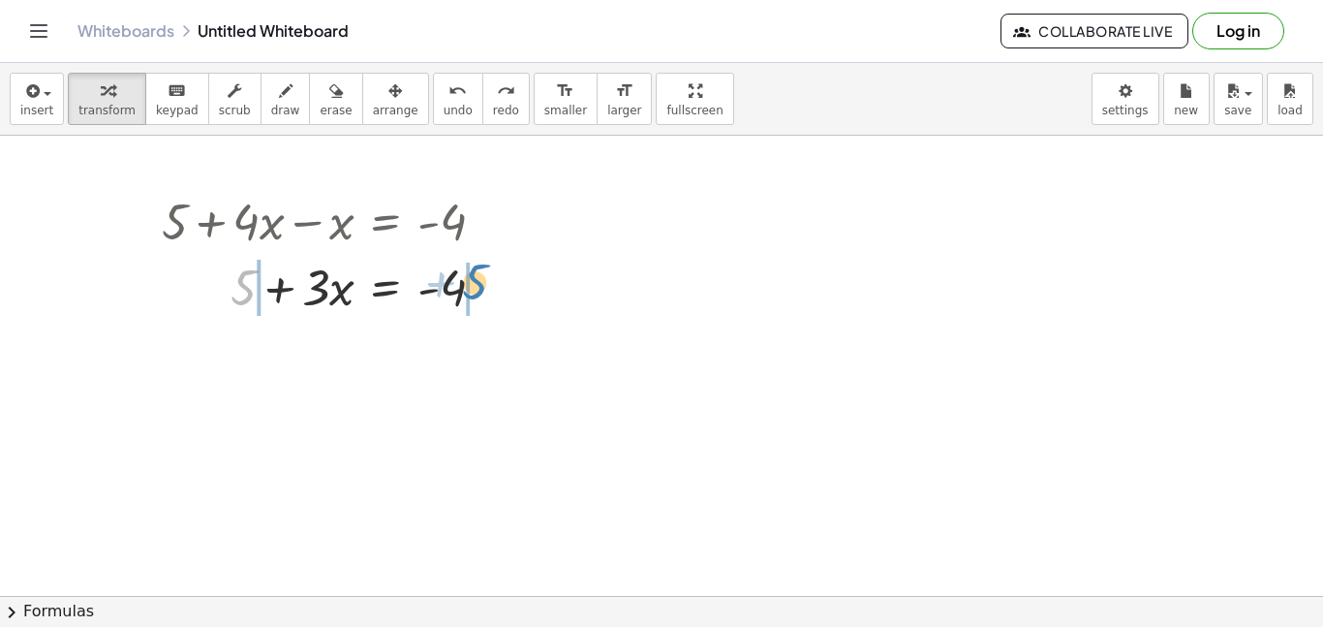
drag, startPoint x: 247, startPoint y: 292, endPoint x: 478, endPoint y: 286, distance: 231.6
click at [478, 286] on div at bounding box center [331, 286] width 358 height 66
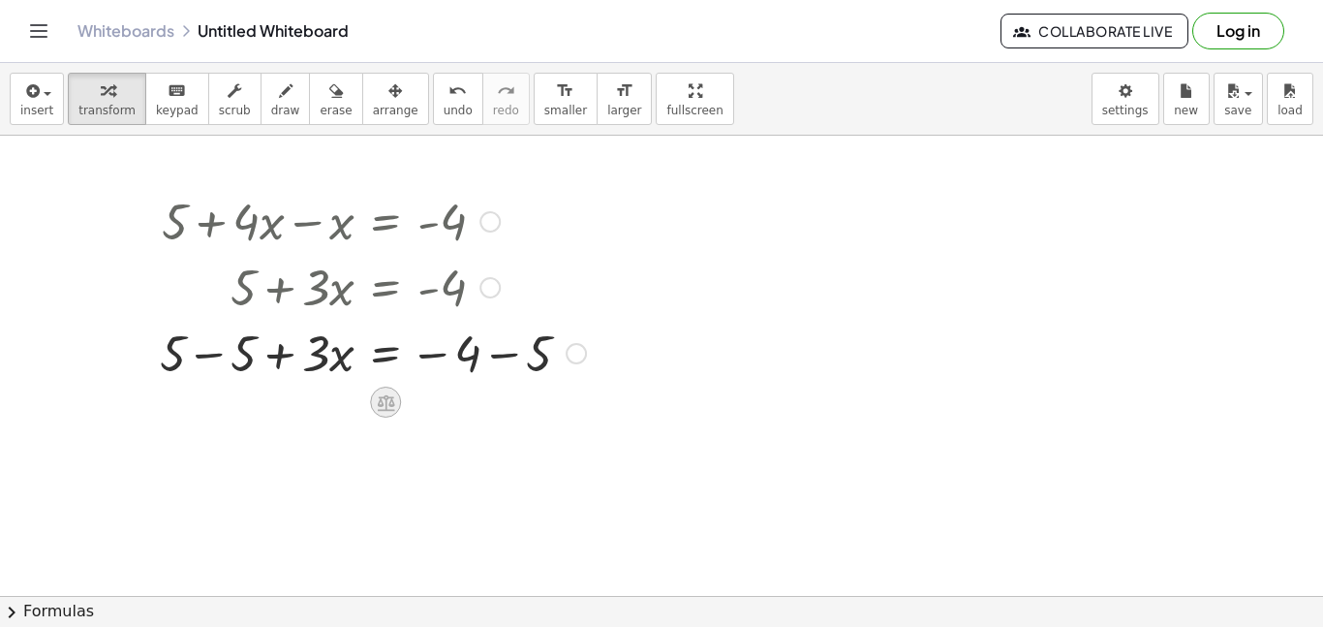
click at [386, 401] on icon at bounding box center [385, 402] width 17 height 16
click at [454, 409] on icon at bounding box center [462, 401] width 17 height 17
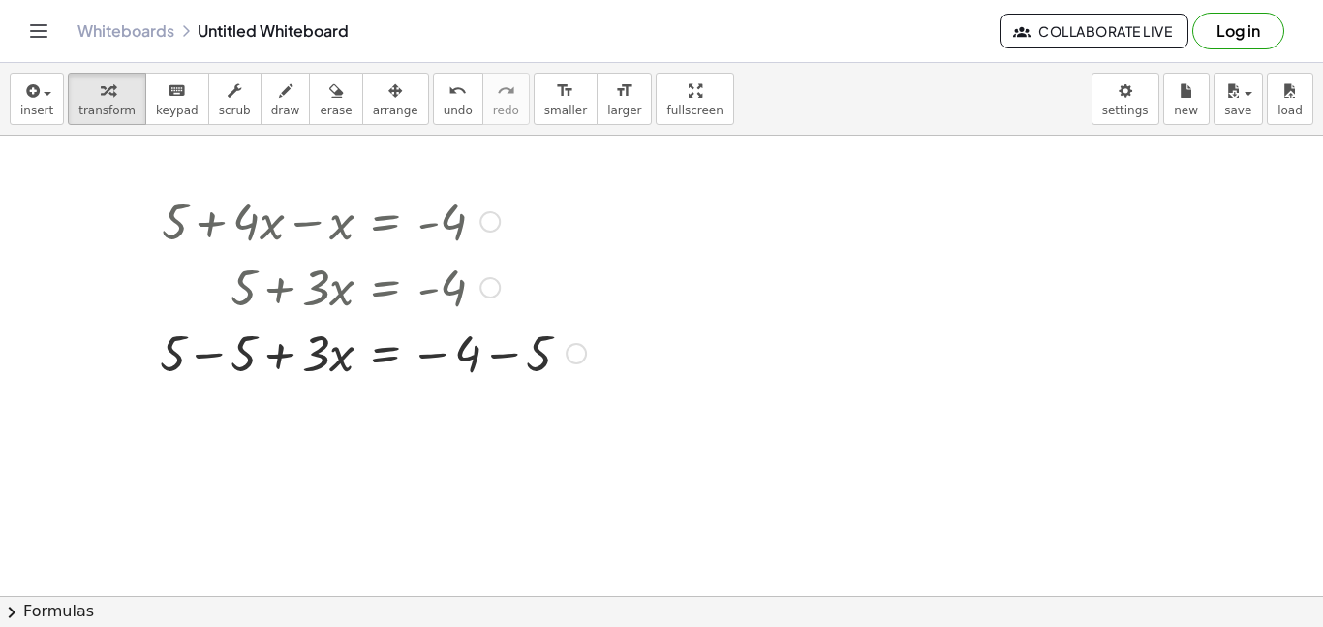
click at [576, 357] on div at bounding box center [576, 353] width 21 height 21
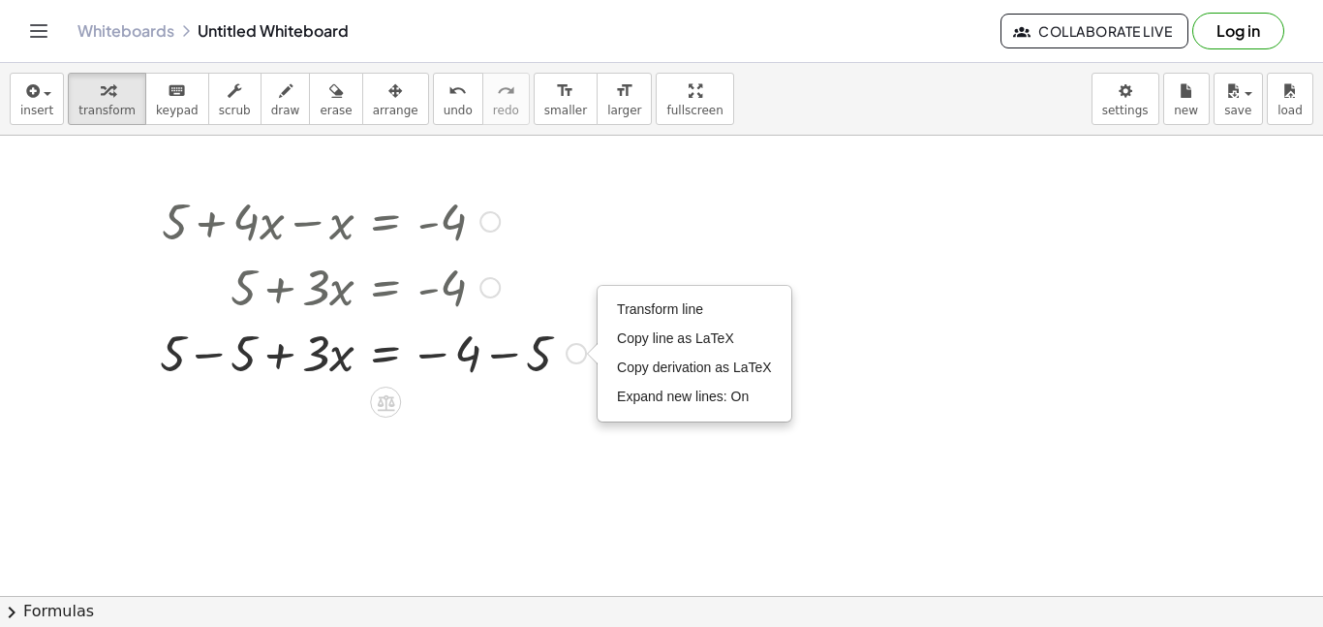
click at [576, 357] on div "Transform line Copy line as LaTeX Copy derivation as LaTeX Expand new lines: On" at bounding box center [576, 353] width 21 height 21
click at [457, 349] on div at bounding box center [338, 352] width 560 height 66
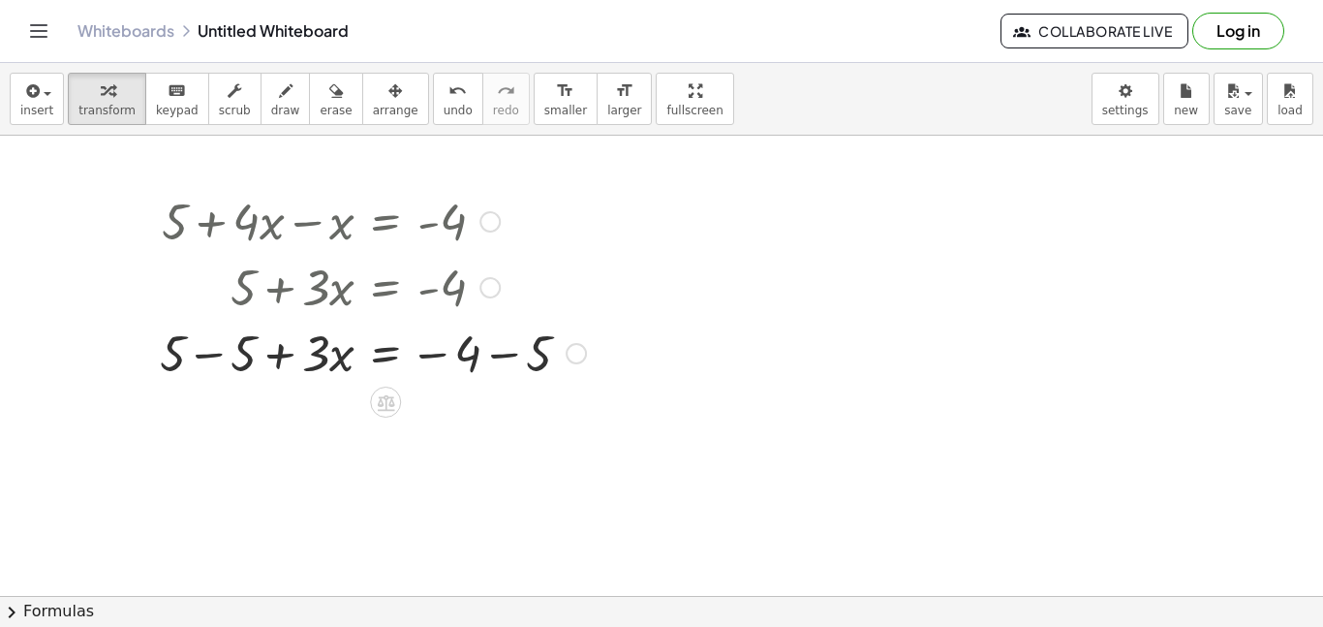
click at [503, 354] on div at bounding box center [338, 352] width 560 height 66
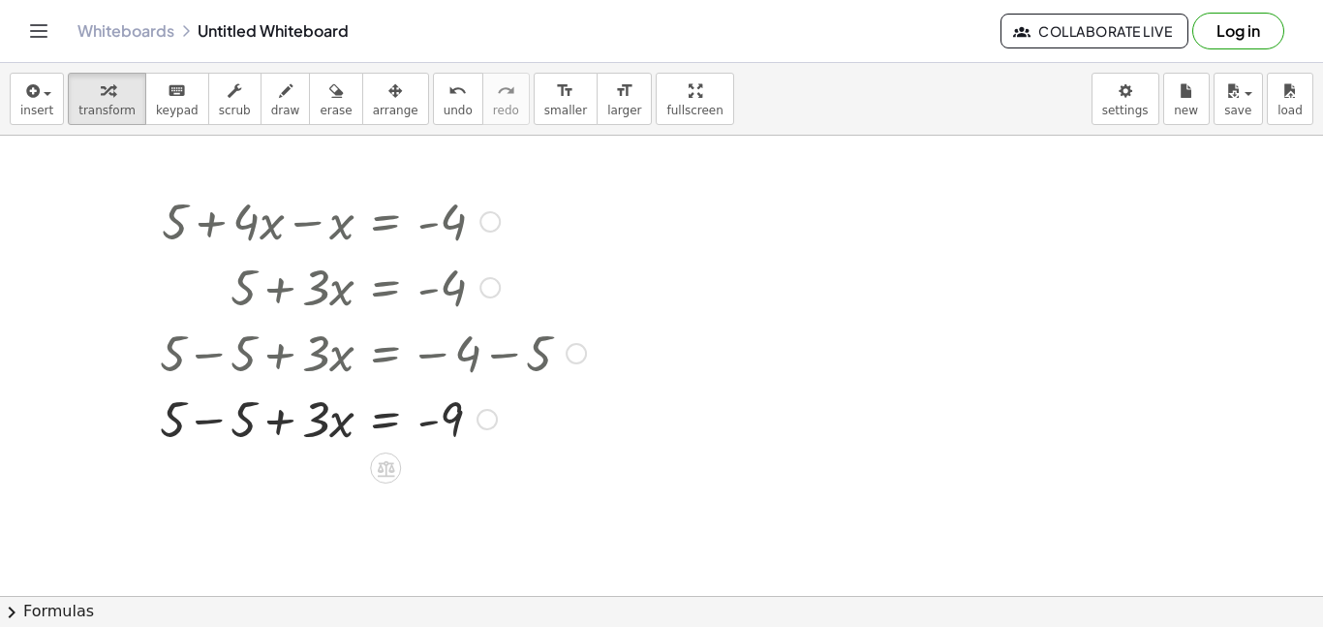
click at [208, 423] on div at bounding box center [338, 418] width 560 height 66
click at [317, 425] on div at bounding box center [338, 418] width 560 height 66
click at [379, 463] on icon at bounding box center [385, 468] width 17 height 16
click at [425, 477] on span "÷" at bounding box center [424, 468] width 11 height 28
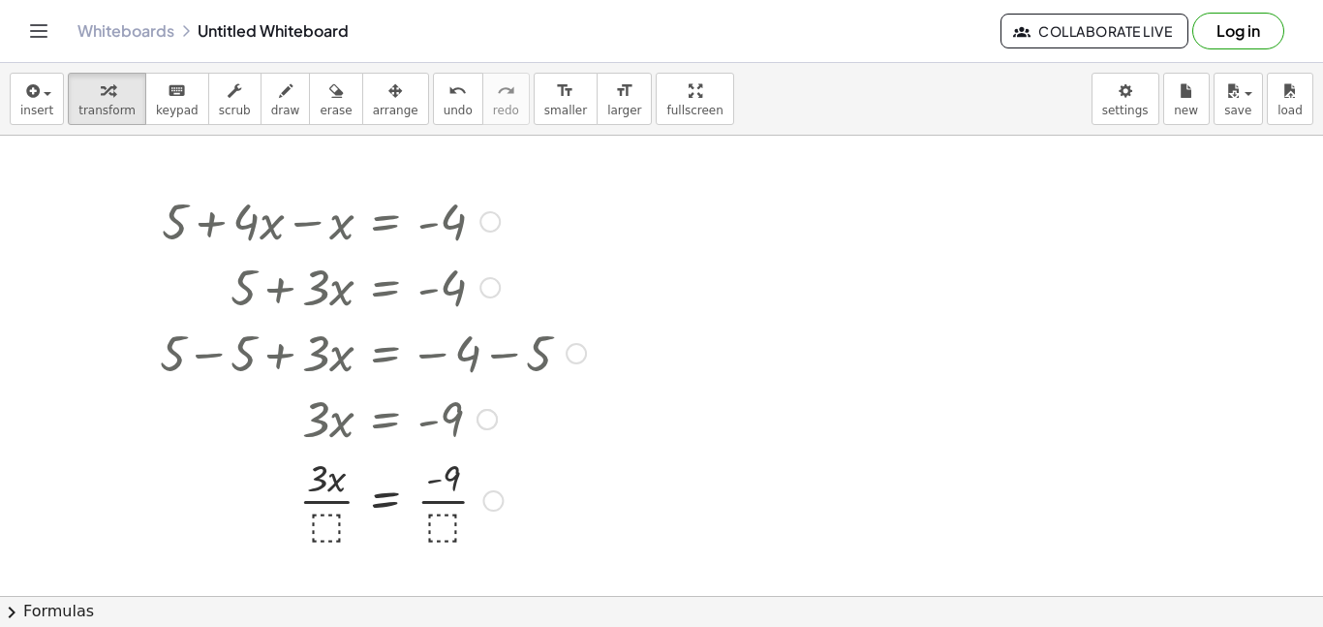
click at [328, 444] on div at bounding box center [336, 418] width 551 height 66
click at [330, 535] on div at bounding box center [338, 498] width 560 height 97
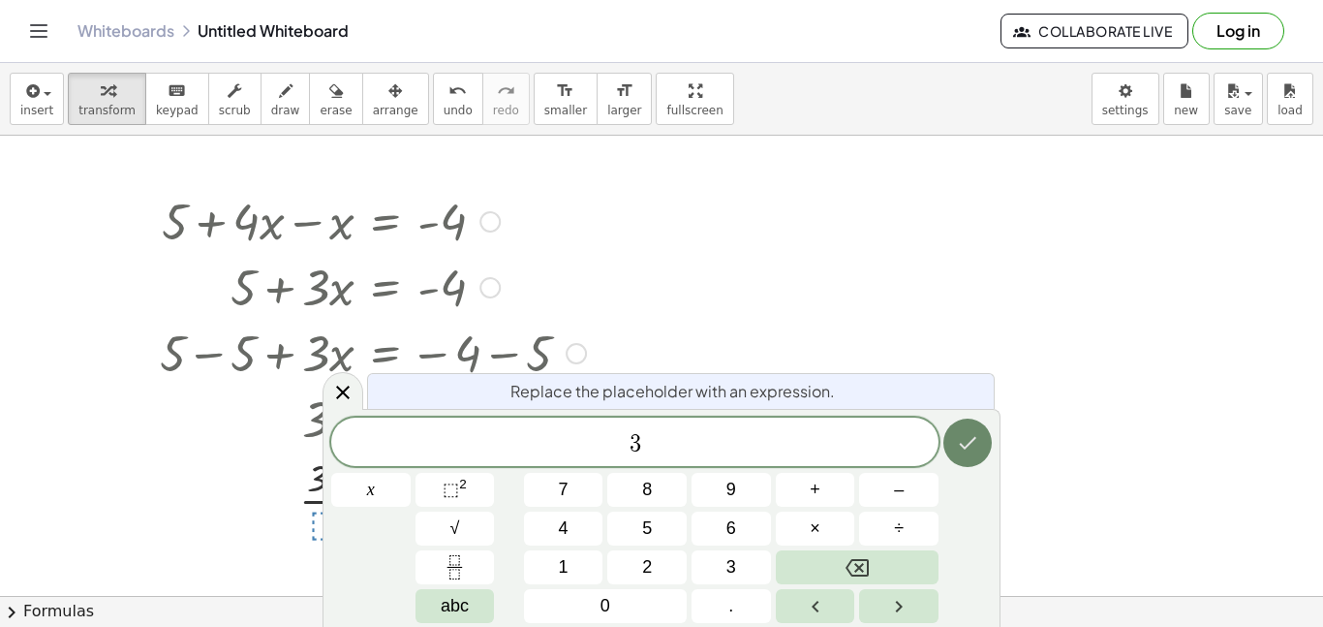
click at [956, 445] on icon "Done" at bounding box center [967, 442] width 23 height 23
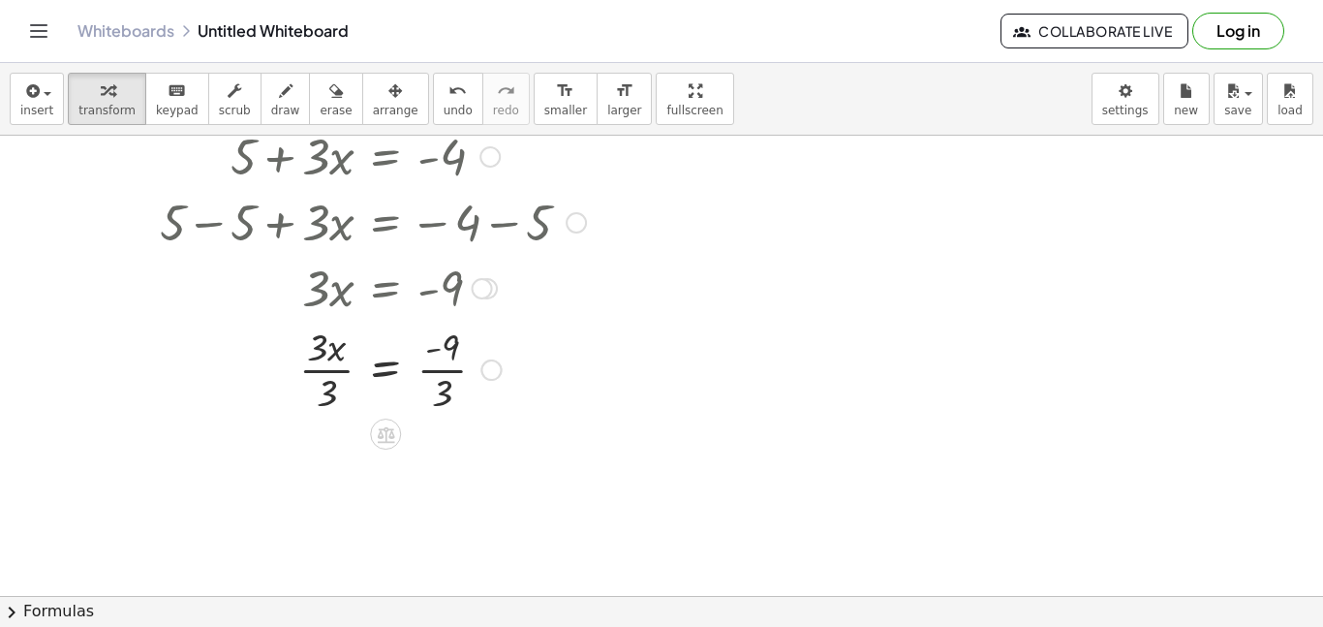
scroll to position [132, 0]
click at [445, 386] on div at bounding box center [338, 367] width 560 height 97
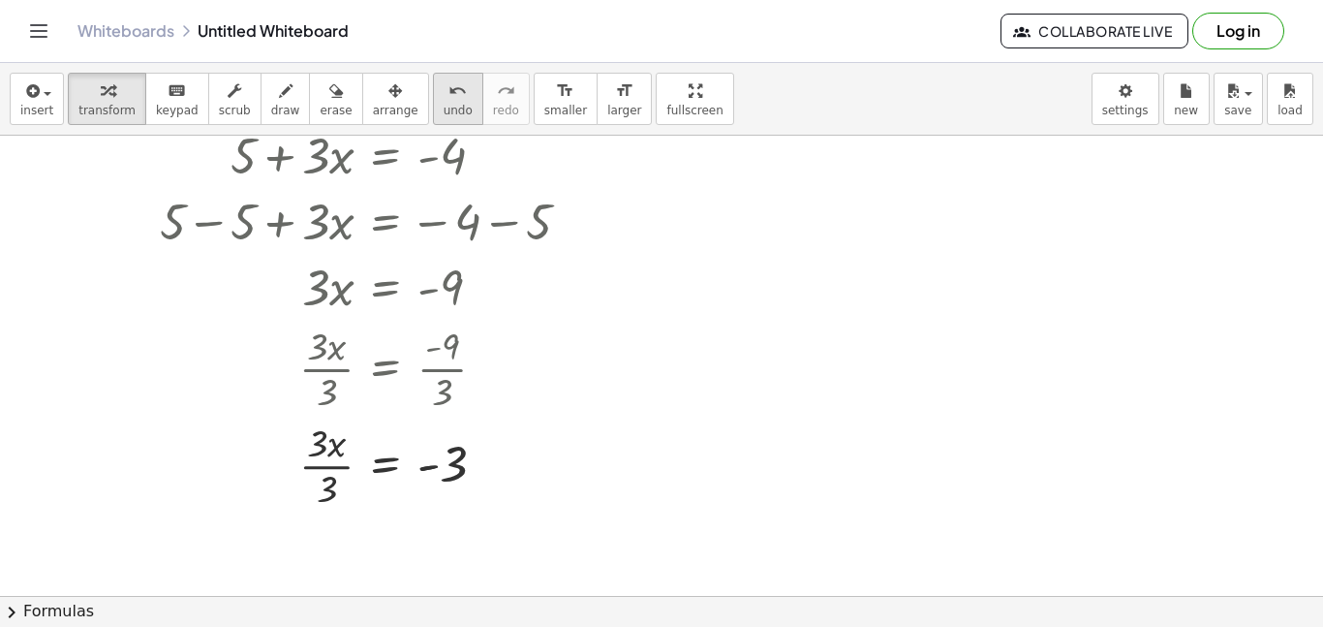
click at [433, 101] on button "undo undo" at bounding box center [458, 99] width 50 height 52
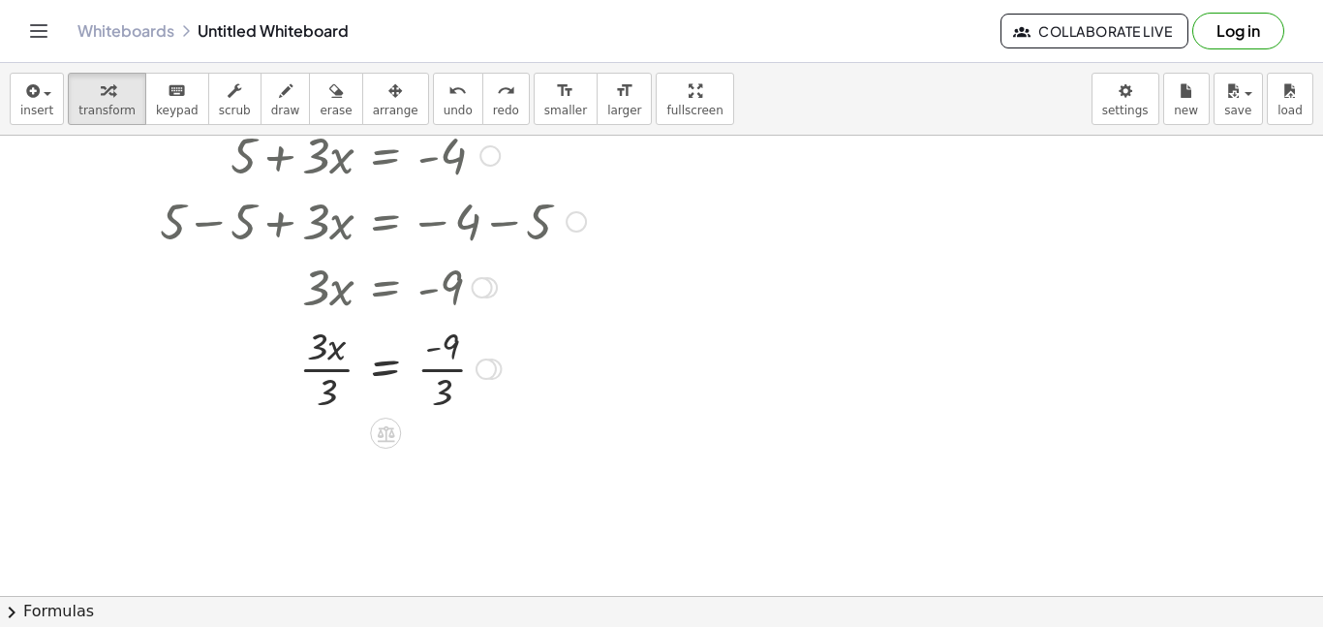
click at [448, 372] on div at bounding box center [338, 367] width 561 height 97
click at [336, 467] on div at bounding box center [338, 464] width 560 height 97
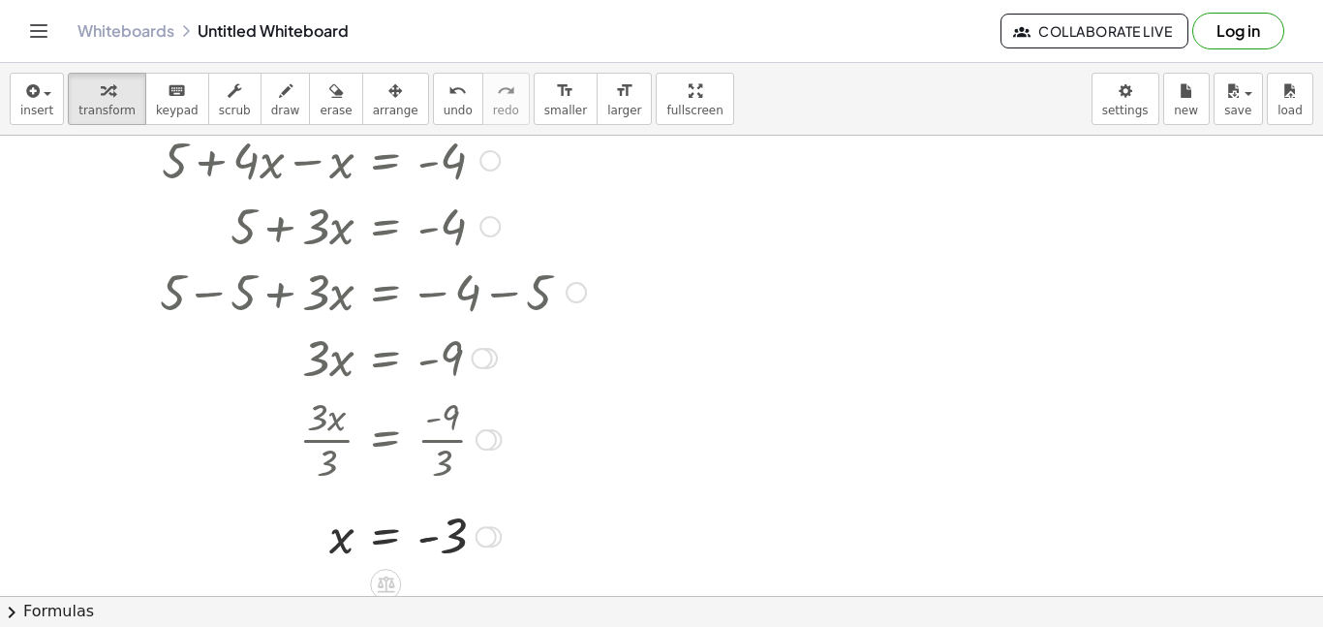
scroll to position [37, 0]
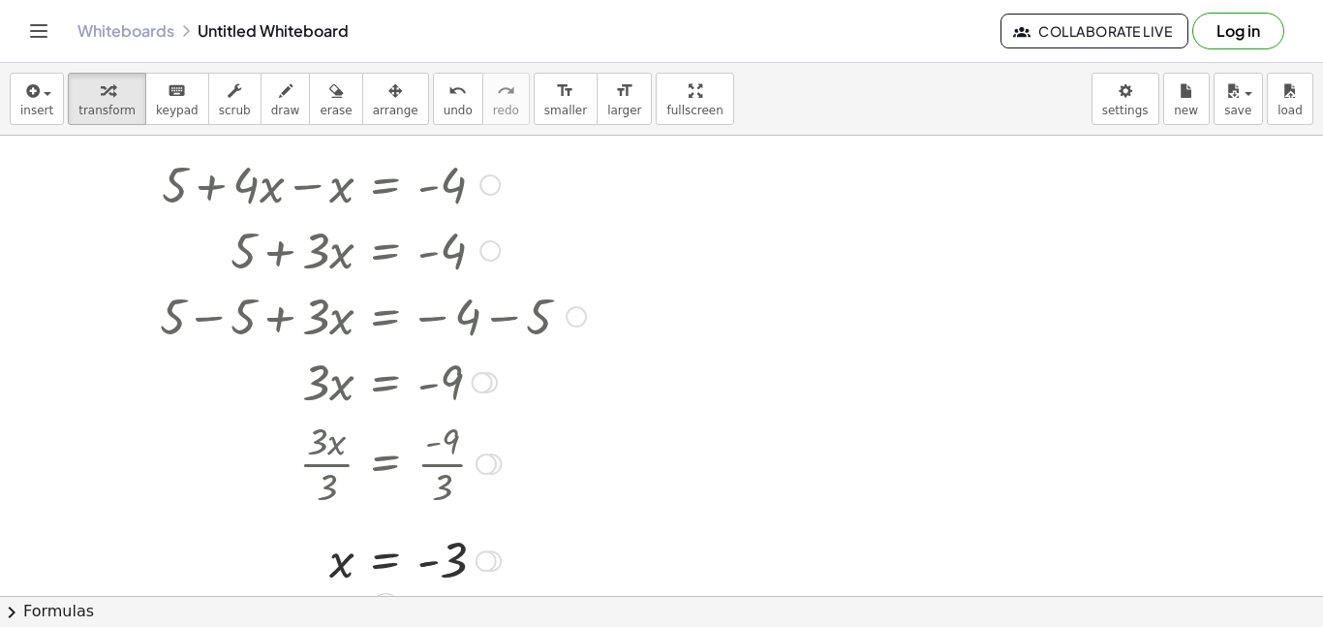
click at [223, 169] on div at bounding box center [338, 183] width 560 height 66
click at [1189, 104] on span "new" at bounding box center [1186, 111] width 24 height 14
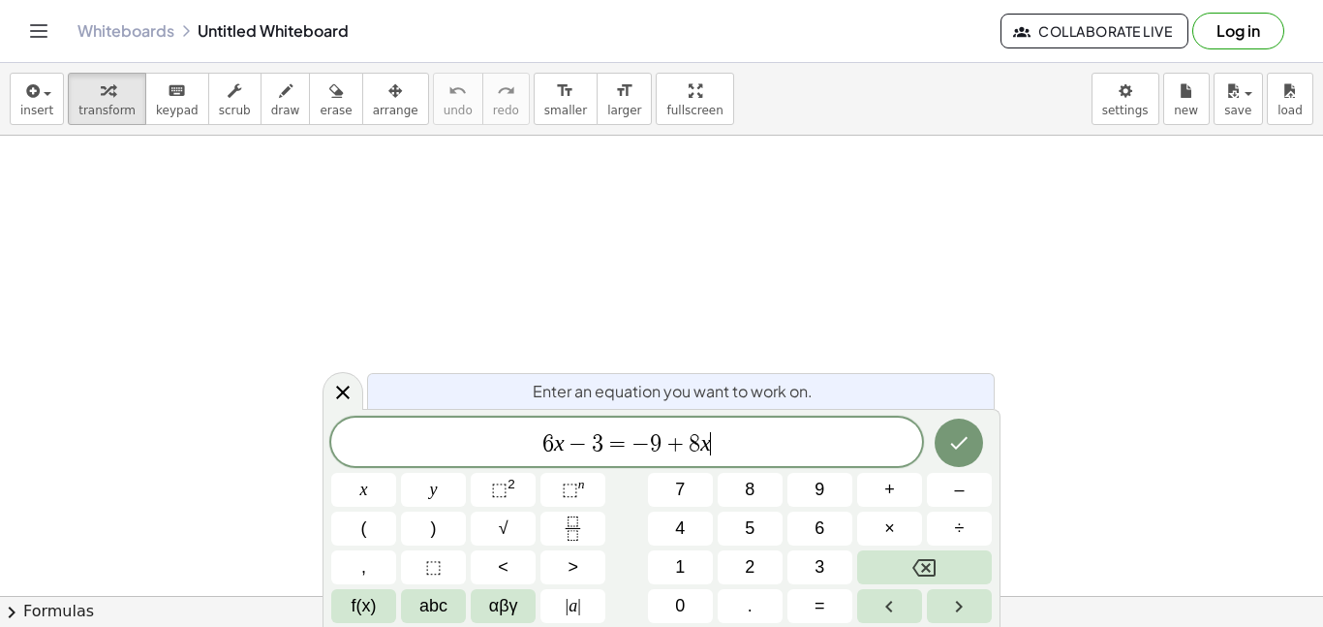
scroll to position [12, 0]
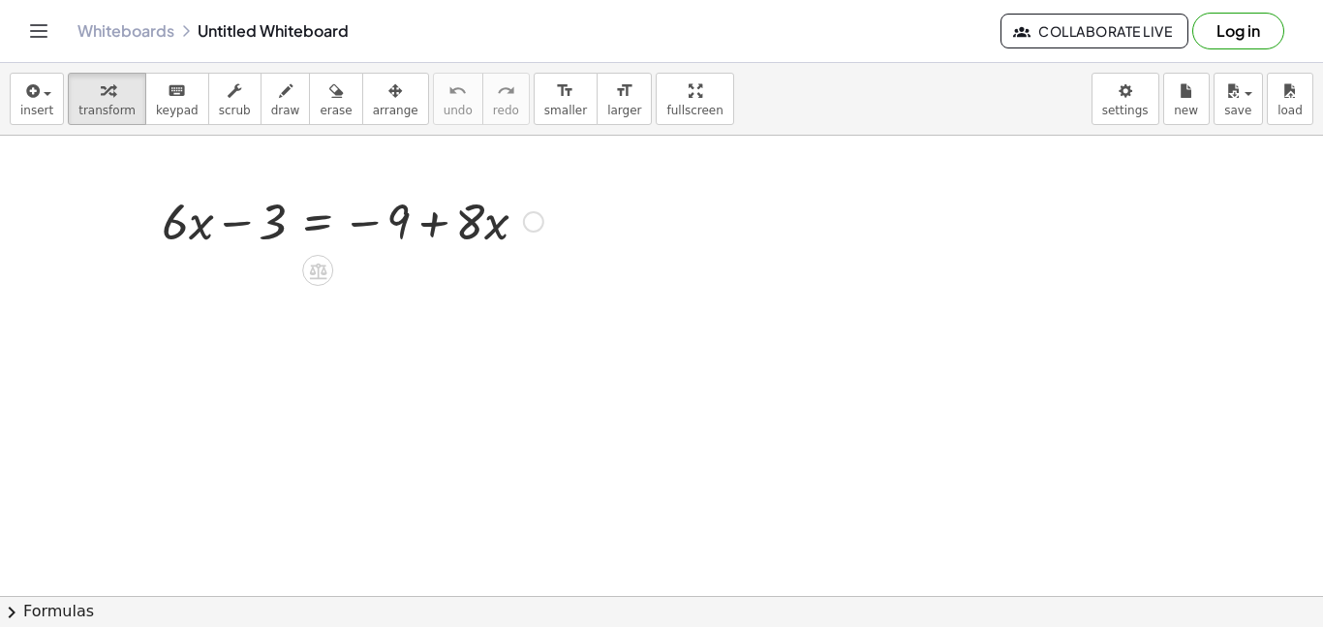
click at [259, 225] on div at bounding box center [352, 220] width 401 height 66
drag, startPoint x: 279, startPoint y: 228, endPoint x: 424, endPoint y: 226, distance: 145.3
click at [424, 226] on div at bounding box center [352, 220] width 401 height 66
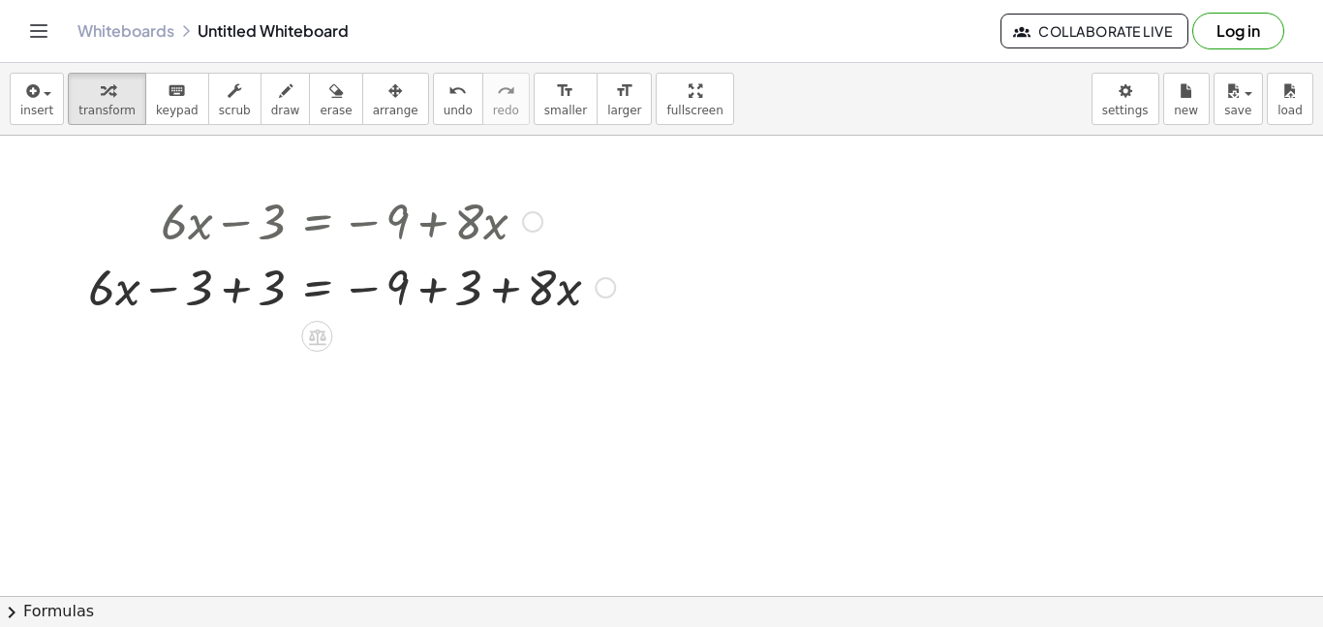
click at [257, 289] on div at bounding box center [351, 286] width 546 height 66
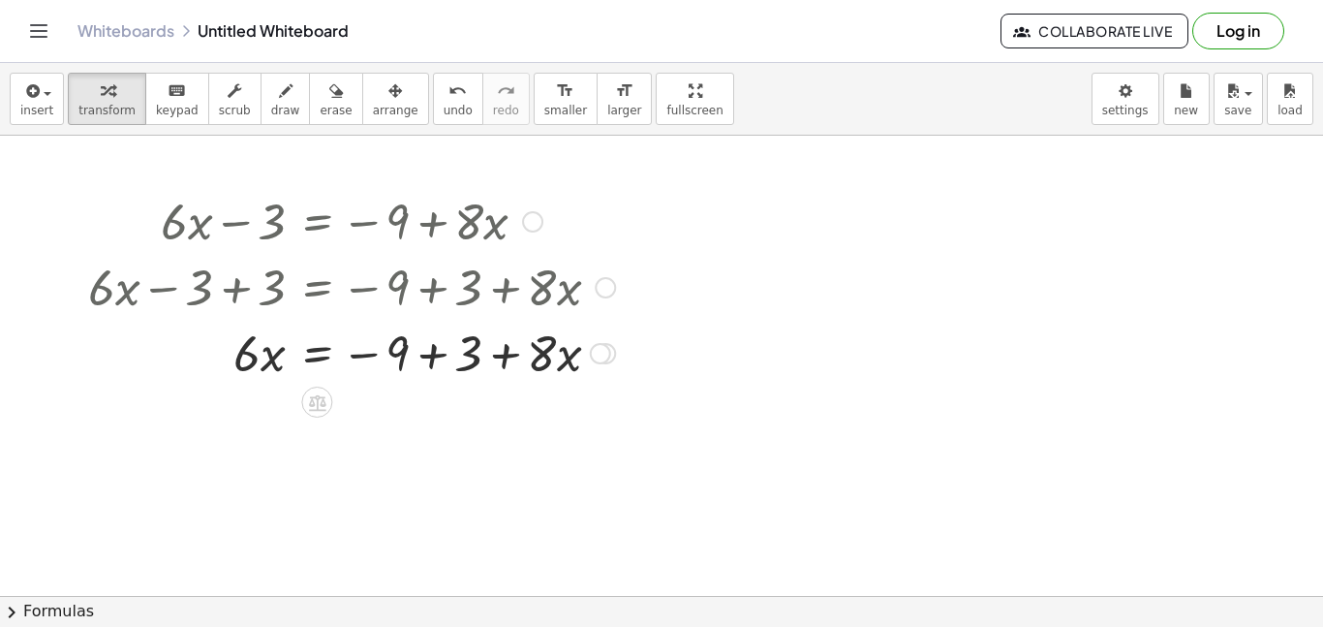
click at [444, 352] on div at bounding box center [351, 352] width 546 height 66
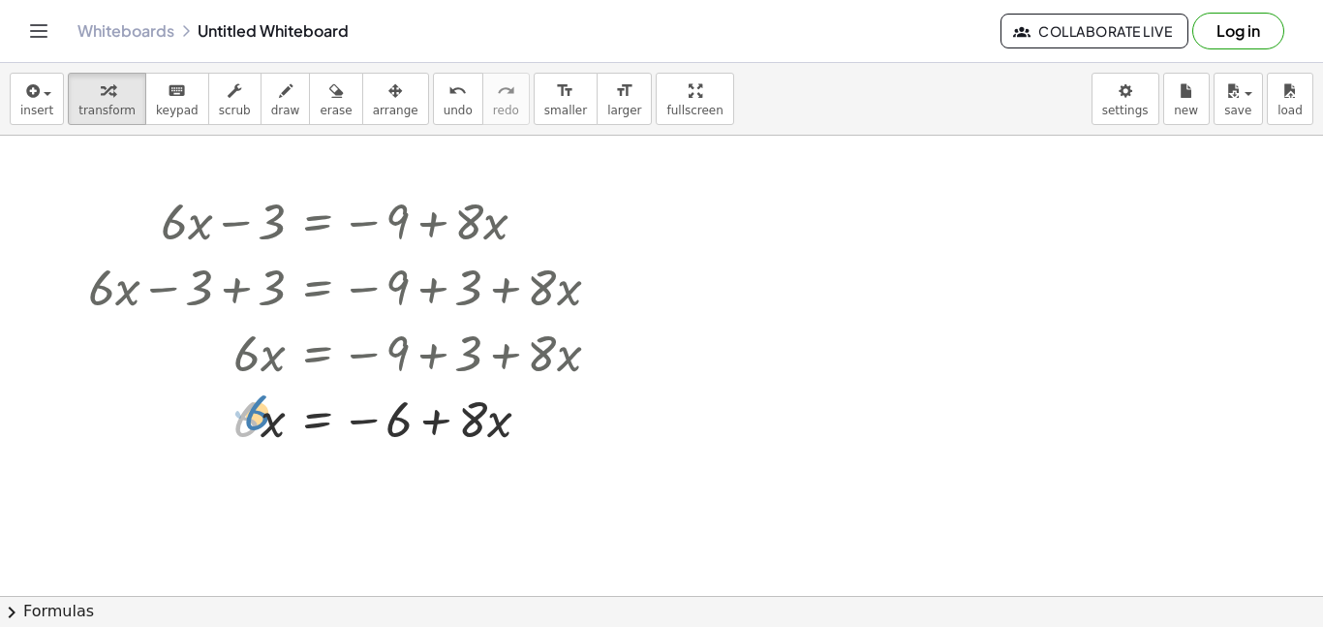
drag, startPoint x: 254, startPoint y: 425, endPoint x: 262, endPoint y: 418, distance: 11.0
click at [262, 418] on div at bounding box center [351, 418] width 546 height 66
drag, startPoint x: 466, startPoint y: 424, endPoint x: 259, endPoint y: 424, distance: 207.3
click at [259, 424] on div at bounding box center [351, 418] width 546 height 66
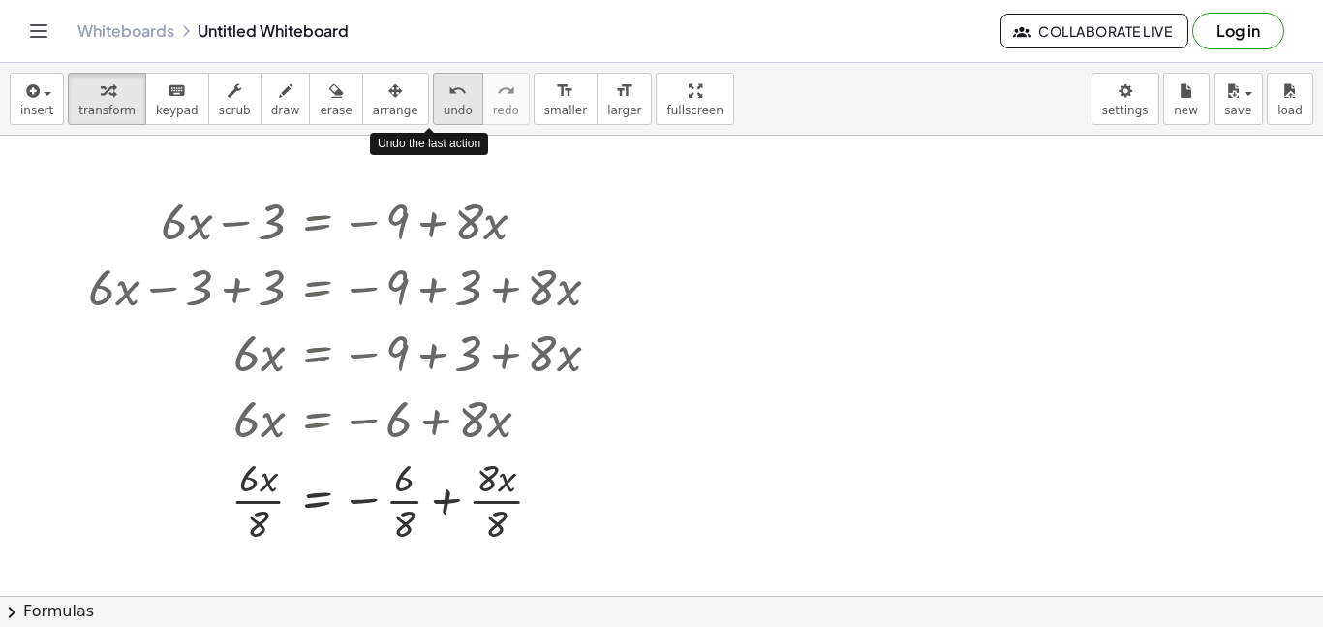
click at [444, 98] on button "undo undo" at bounding box center [458, 99] width 50 height 52
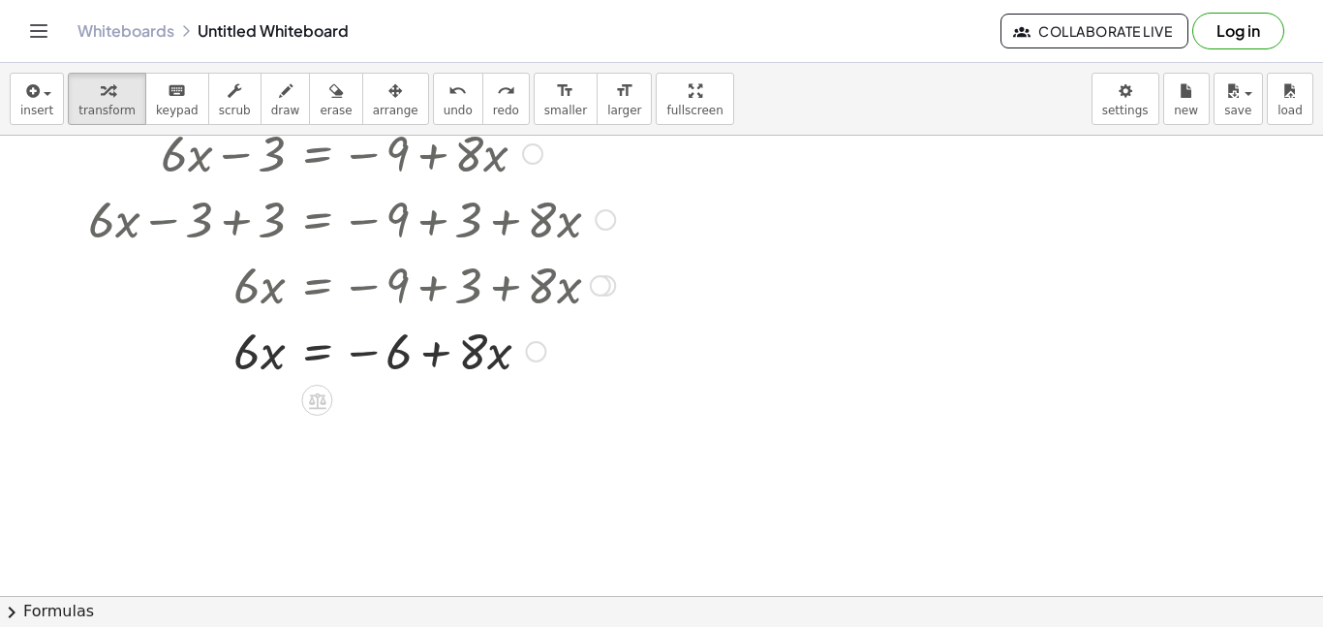
scroll to position [91, 0]
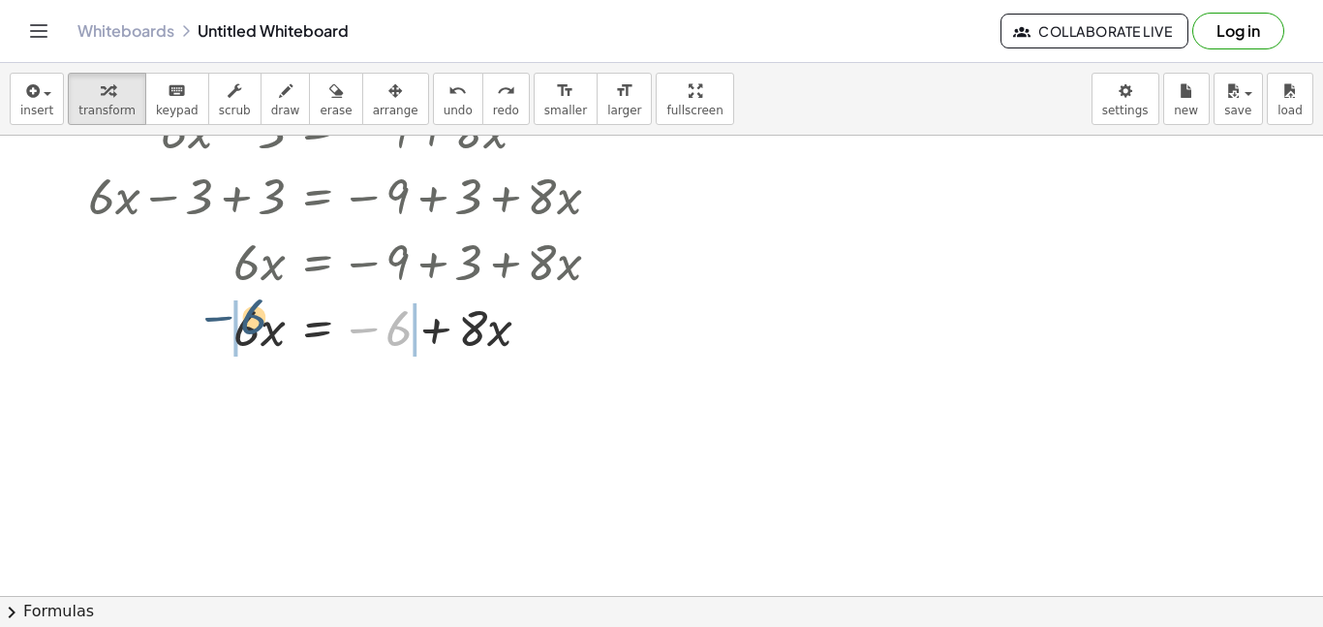
drag, startPoint x: 408, startPoint y: 335, endPoint x: 258, endPoint y: 325, distance: 150.4
click at [258, 325] on div at bounding box center [346, 326] width 531 height 66
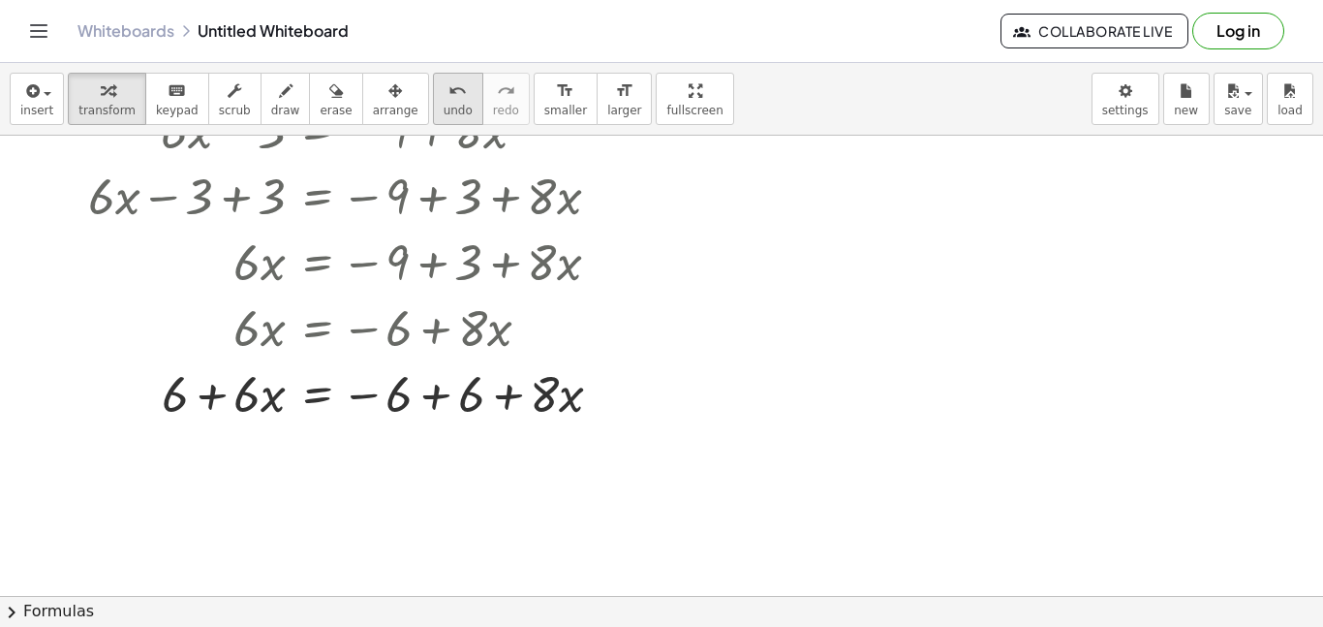
click at [444, 111] on span "undo" at bounding box center [458, 111] width 29 height 14
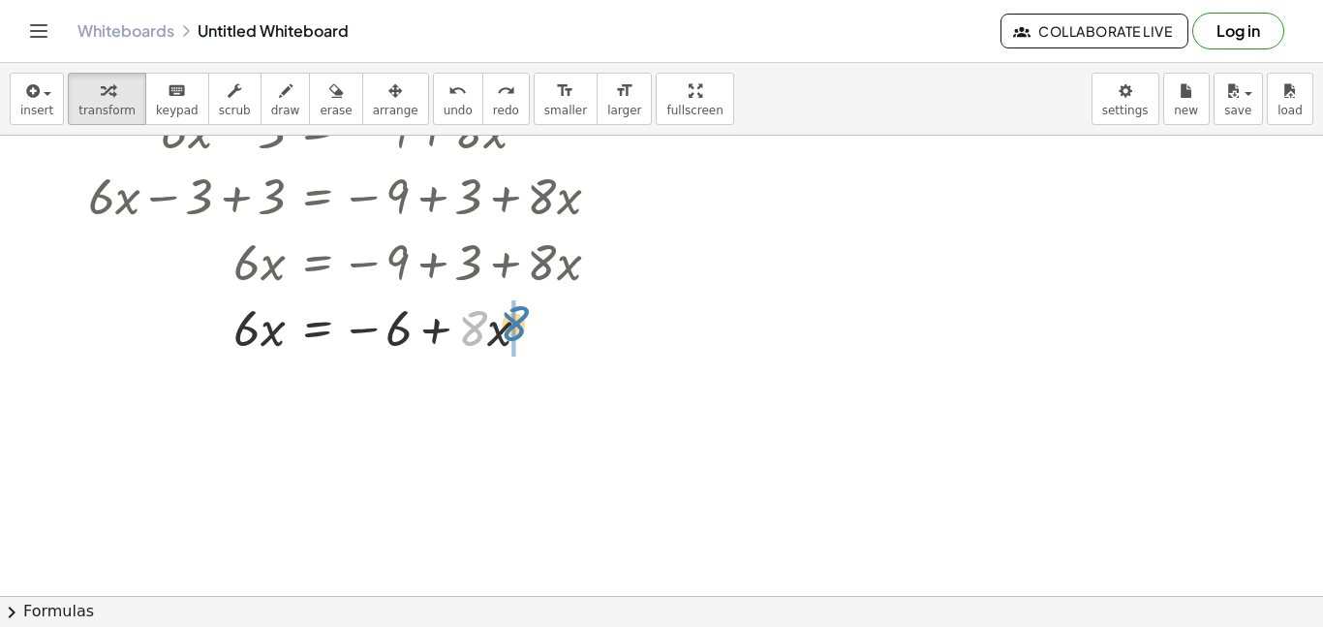
drag, startPoint x: 474, startPoint y: 339, endPoint x: 515, endPoint y: 334, distance: 41.9
click at [515, 334] on div at bounding box center [351, 326] width 546 height 66
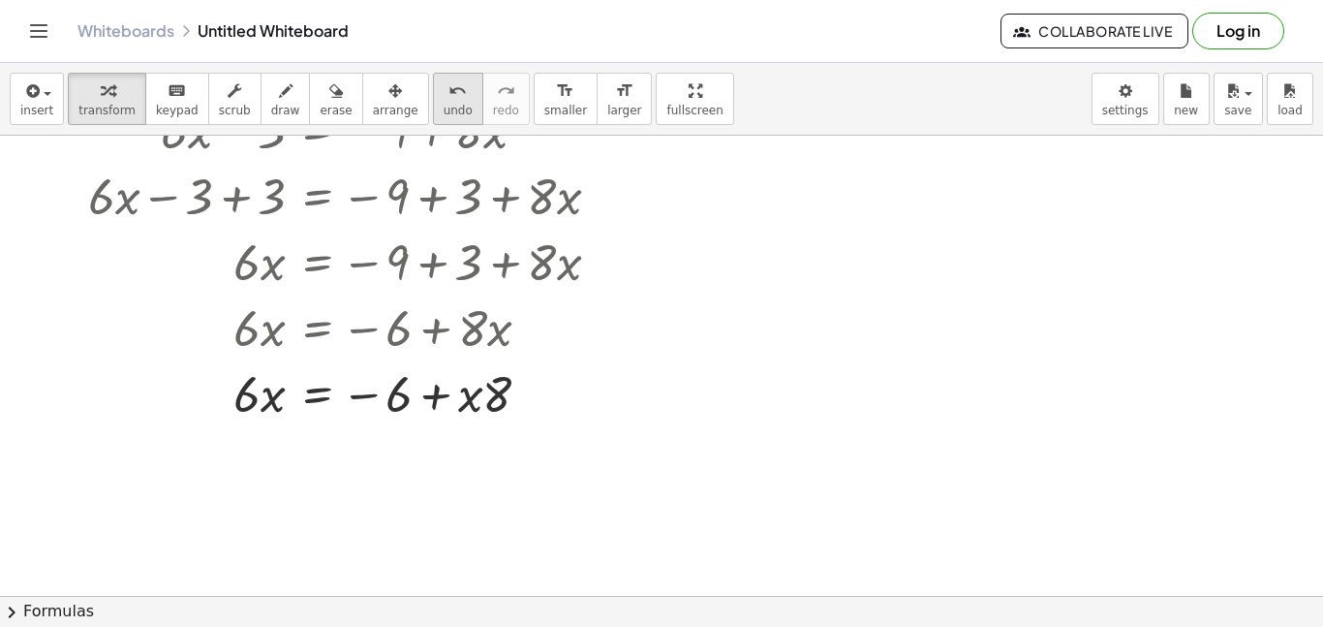
click at [433, 101] on button "undo undo" at bounding box center [458, 99] width 50 height 52
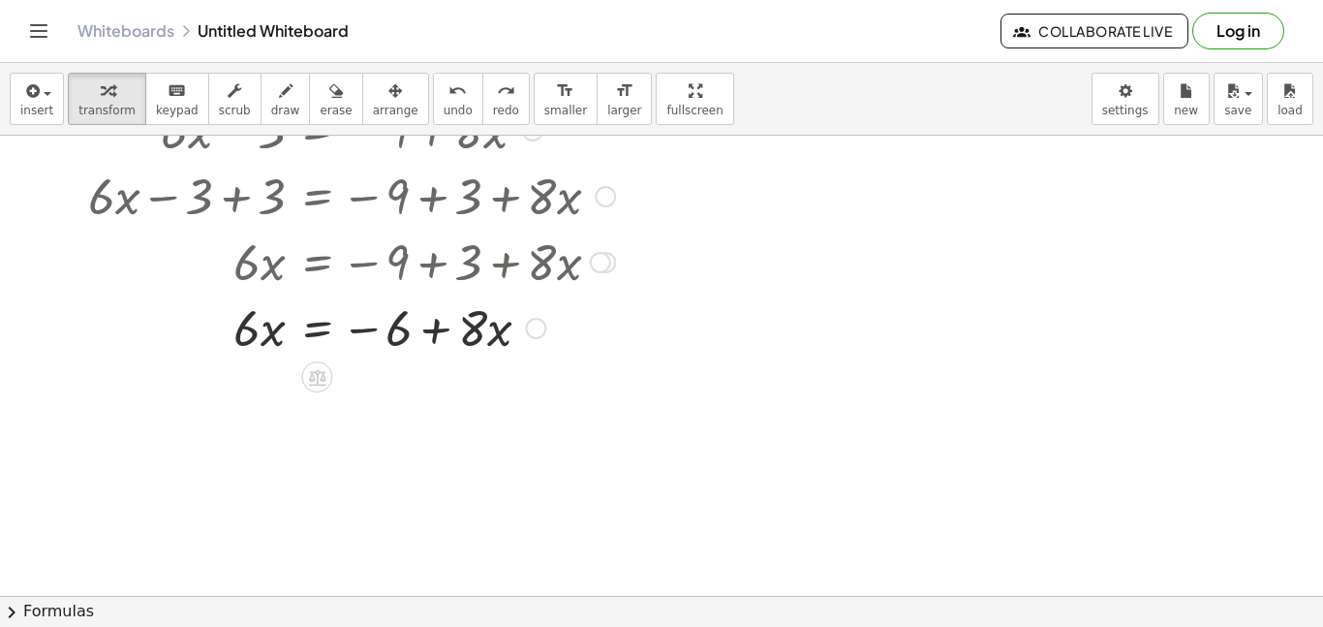
click at [444, 326] on div at bounding box center [351, 326] width 546 height 66
drag, startPoint x: 445, startPoint y: 328, endPoint x: 266, endPoint y: 329, distance: 178.2
click at [266, 329] on div at bounding box center [351, 326] width 546 height 66
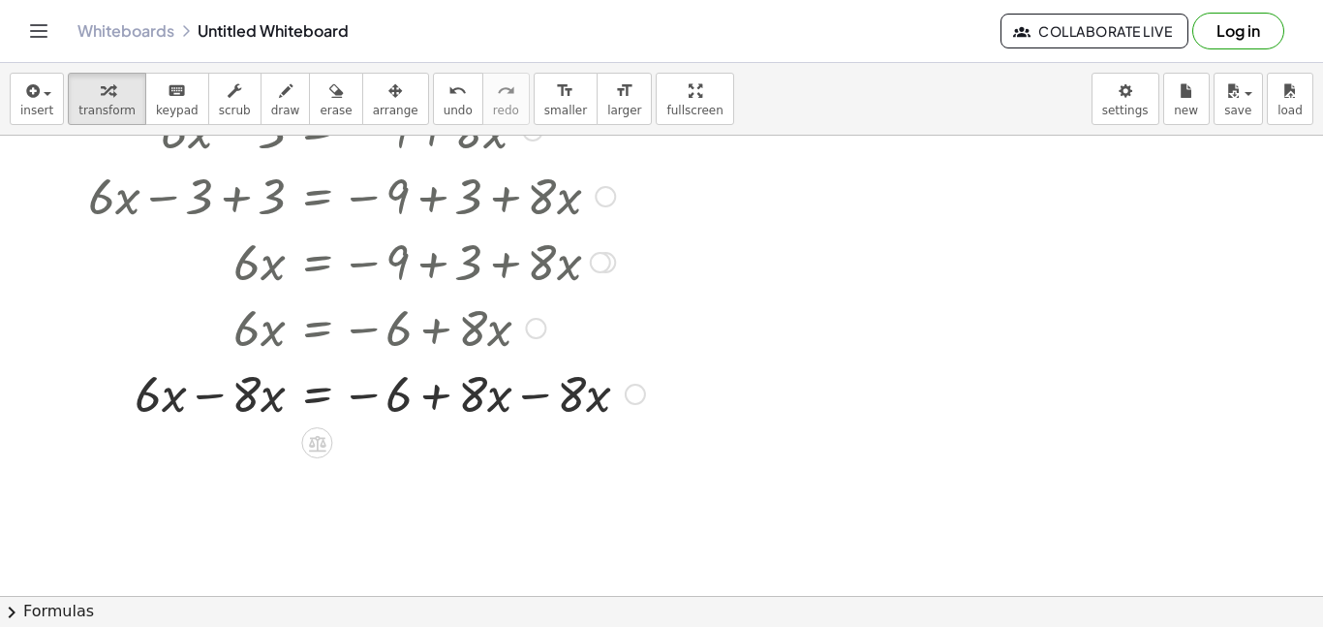
click at [248, 389] on div at bounding box center [366, 392] width 576 height 66
click at [202, 396] on div at bounding box center [366, 392] width 576 height 66
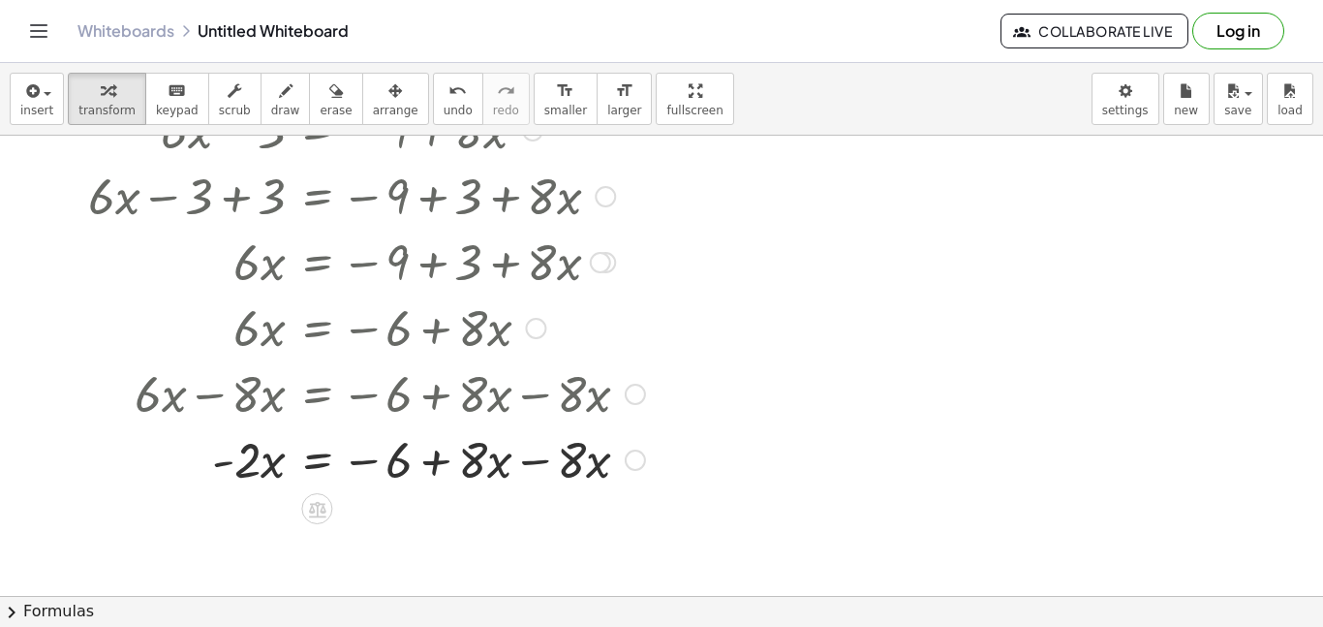
click at [525, 457] on div at bounding box center [366, 458] width 576 height 66
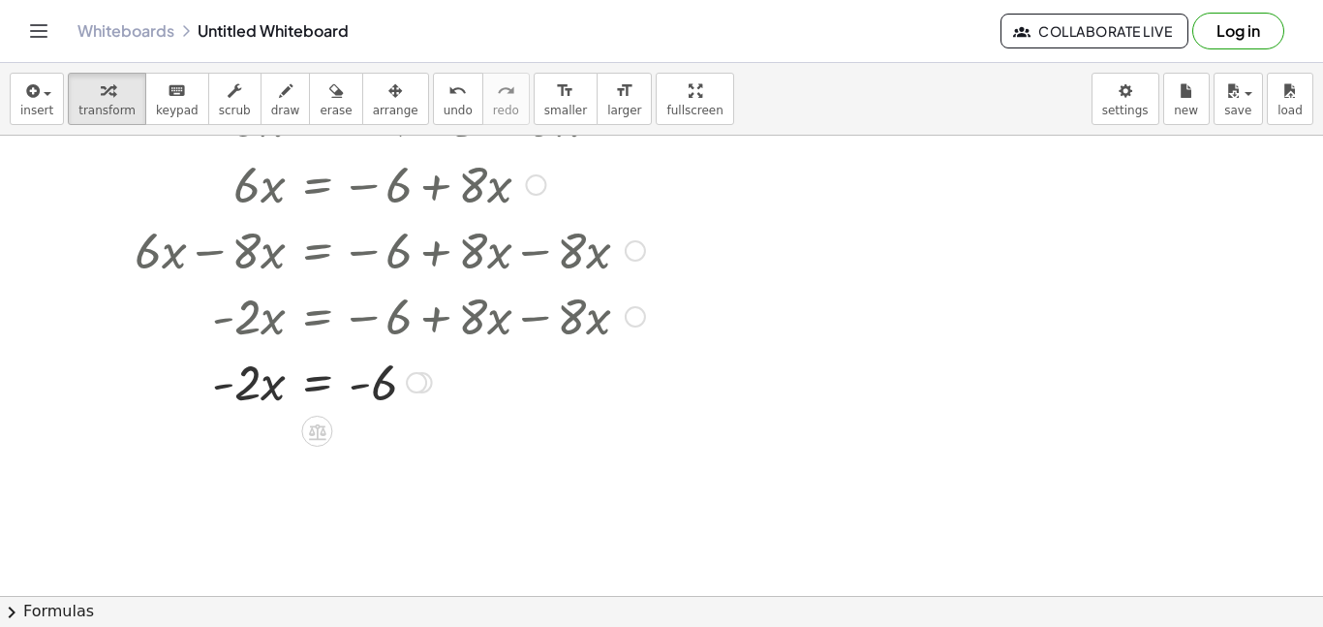
scroll to position [239, 0]
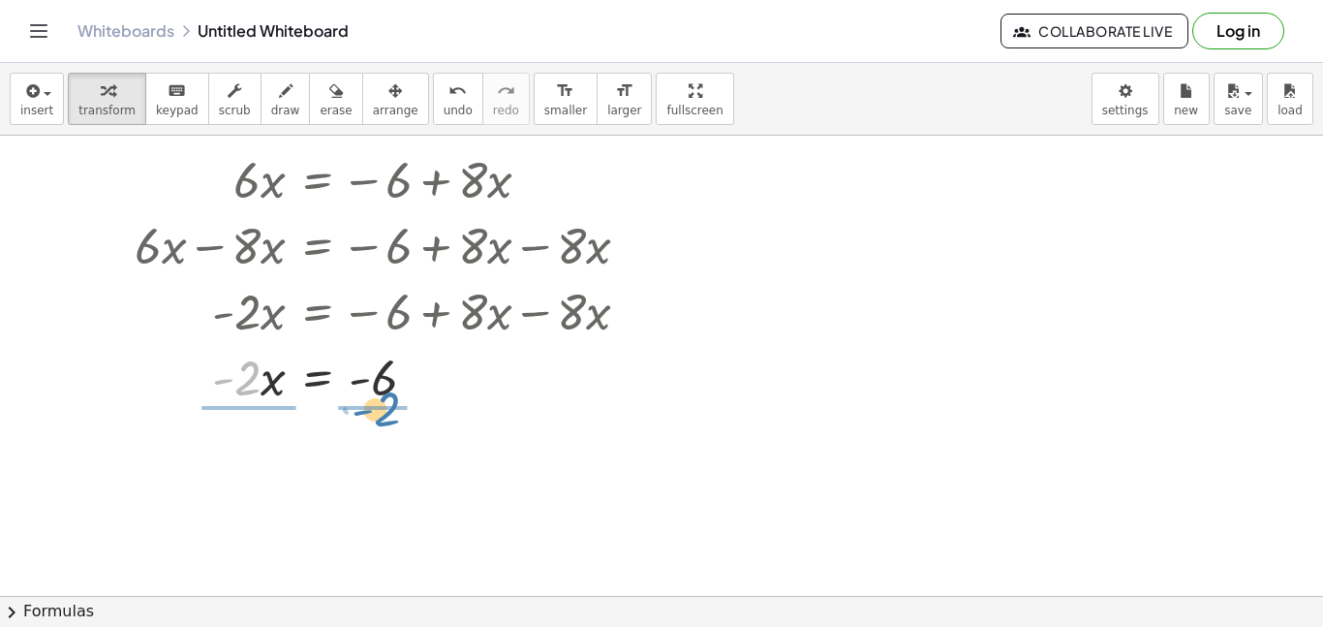
drag, startPoint x: 260, startPoint y: 386, endPoint x: 405, endPoint y: 417, distance: 148.6
click at [405, 417] on div "+ · 6 · x − 3 = − 9 + · 8 · x + · 6 · x − 3 + 3 = − 9 + 3 + · 8 · x + · 6 · x +…" at bounding box center [661, 419] width 1323 height 1046
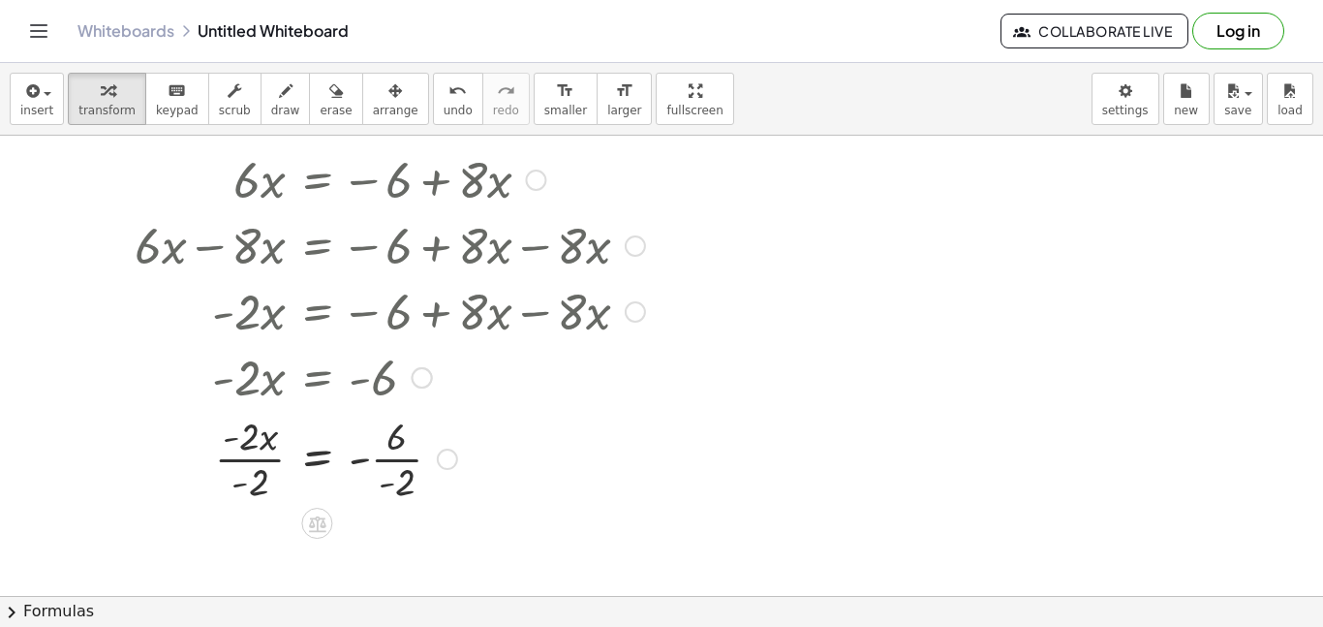
click at [226, 446] on div at bounding box center [366, 457] width 576 height 97
click at [246, 453] on div at bounding box center [366, 457] width 576 height 97
click at [406, 455] on div at bounding box center [366, 457] width 576 height 97
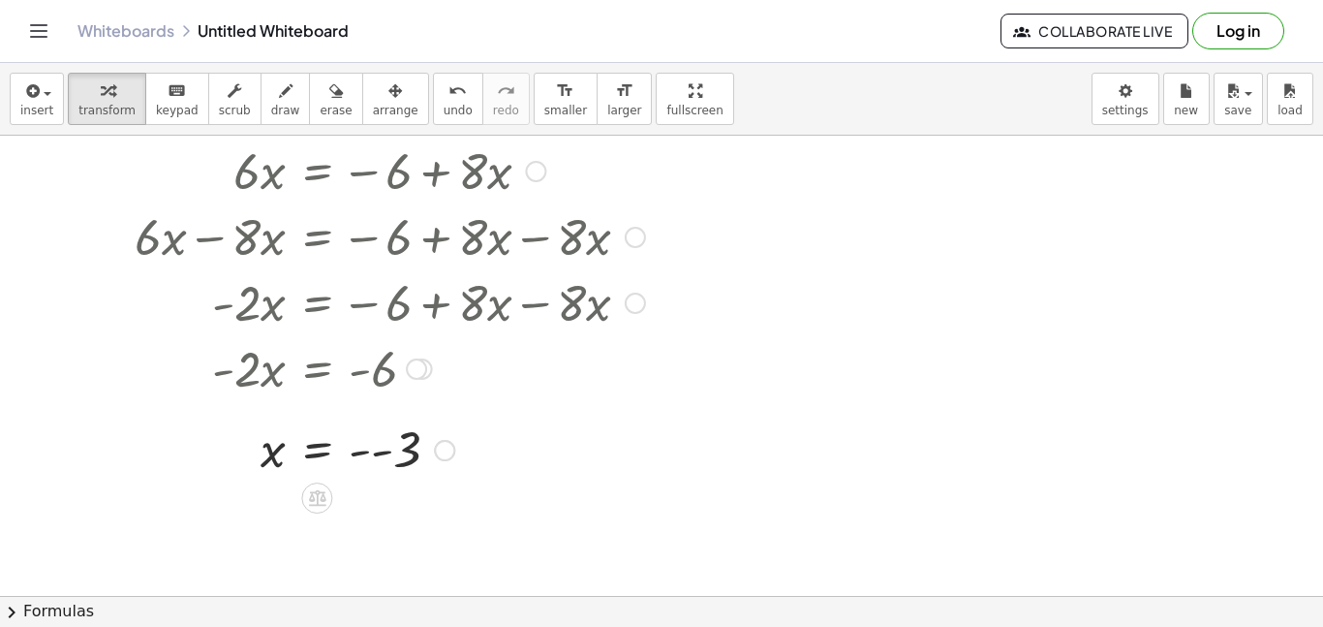
scroll to position [251, 0]
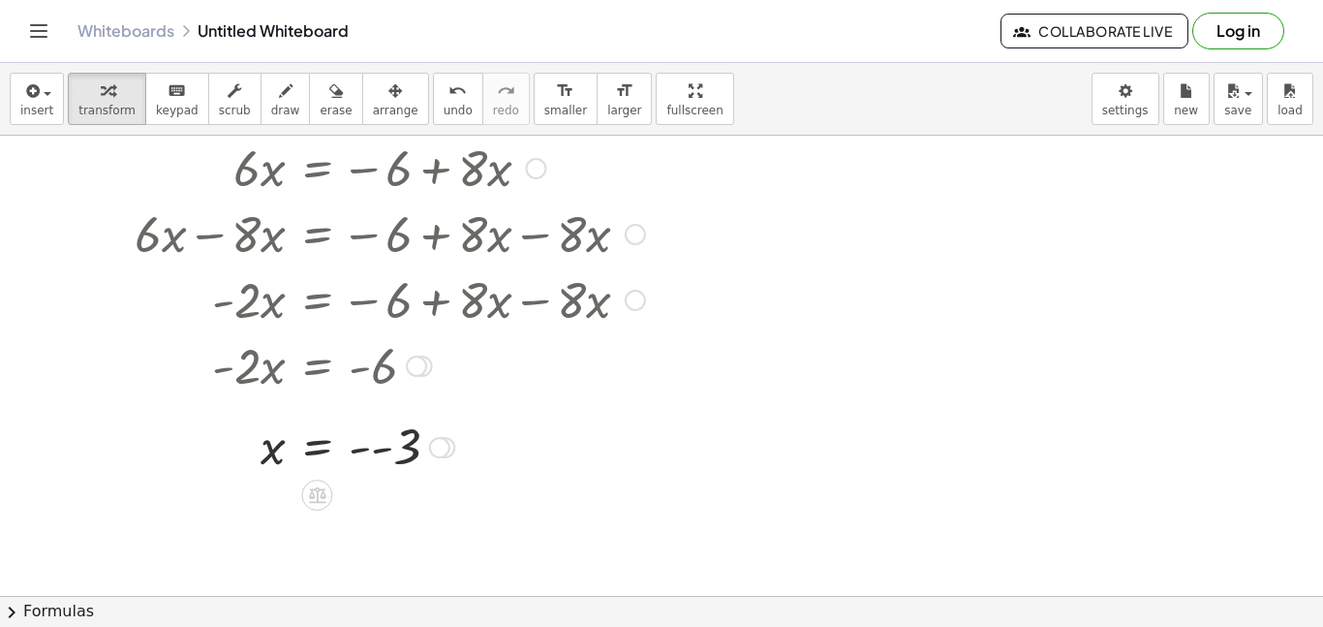
click at [370, 446] on div at bounding box center [366, 446] width 576 height 64
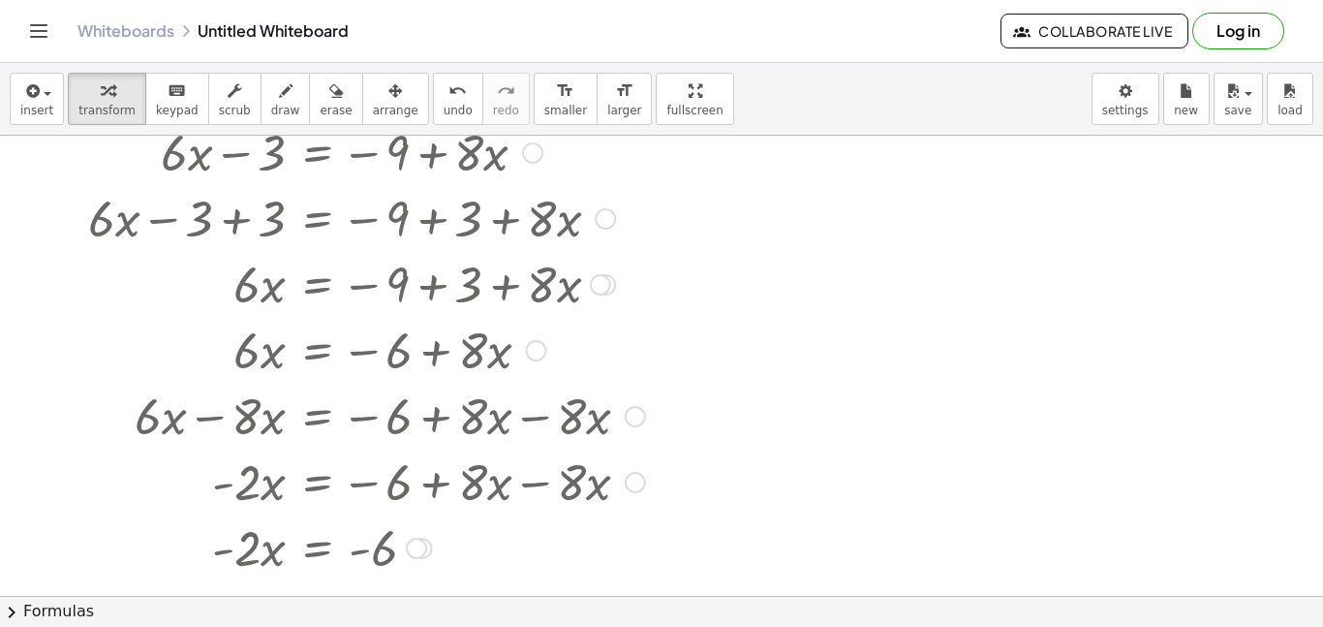
scroll to position [0, 0]
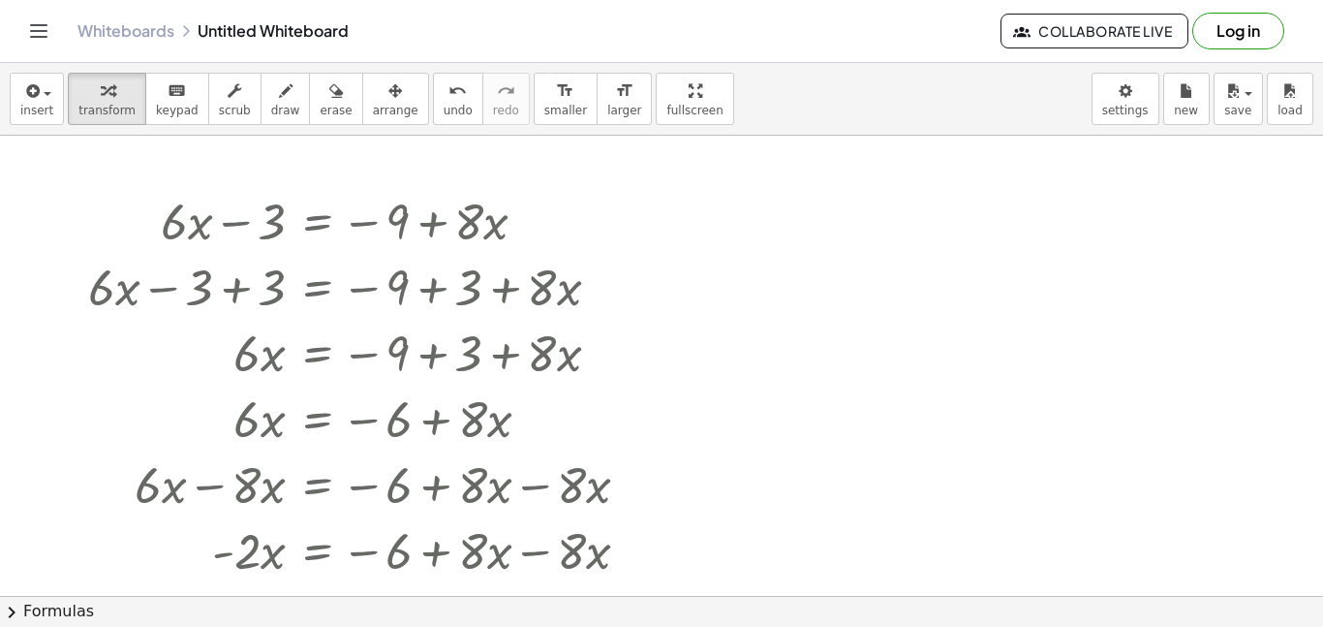
click at [435, 29] on div "Whiteboards Untitled Whiteboard" at bounding box center [538, 30] width 923 height 19
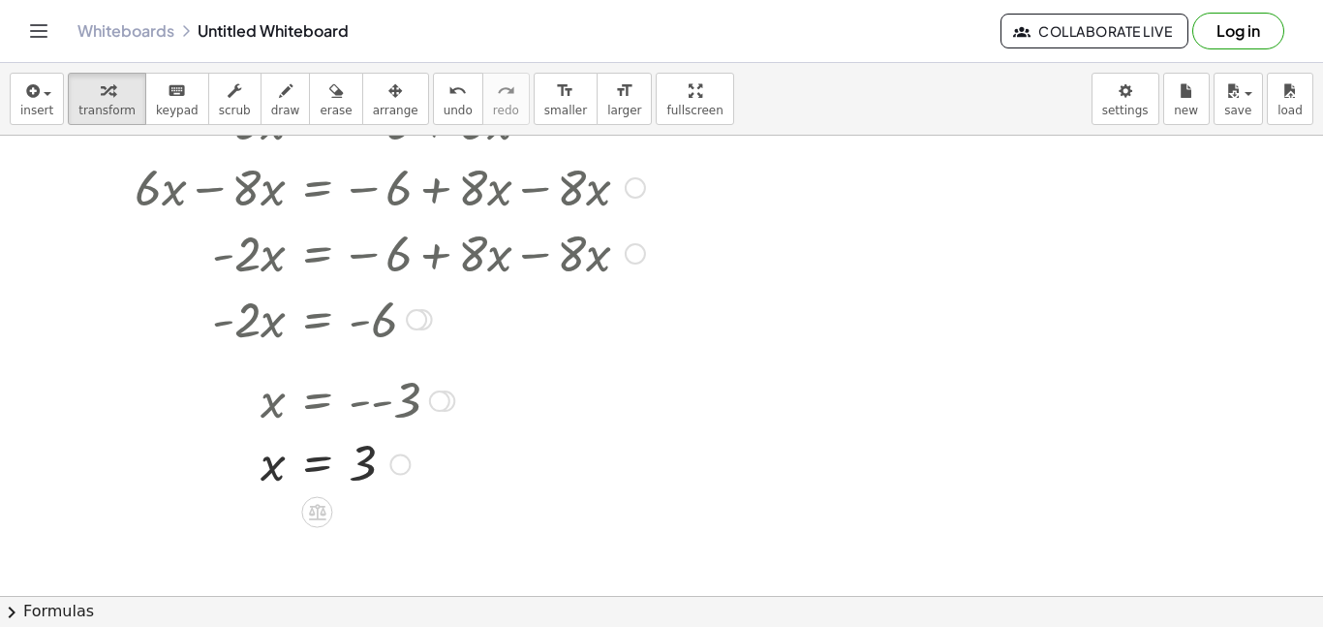
scroll to position [238, 0]
